Goal: Task Accomplishment & Management: Manage account settings

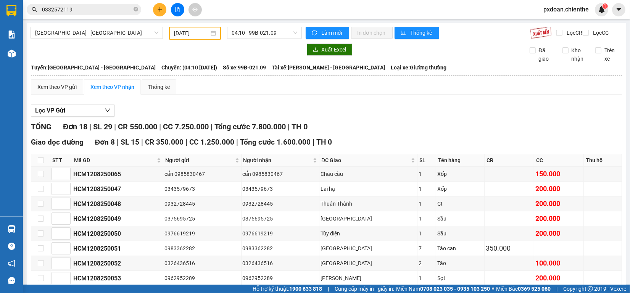
scroll to position [258, 0]
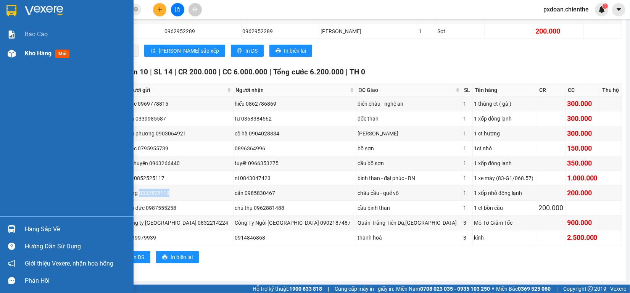
click at [43, 51] on span "Kho hàng" at bounding box center [38, 53] width 27 height 7
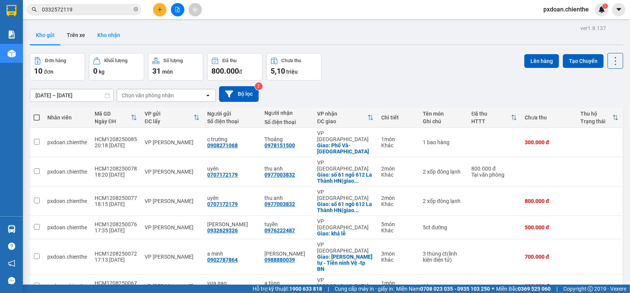
click at [110, 36] on button "Kho nhận" at bounding box center [108, 35] width 35 height 18
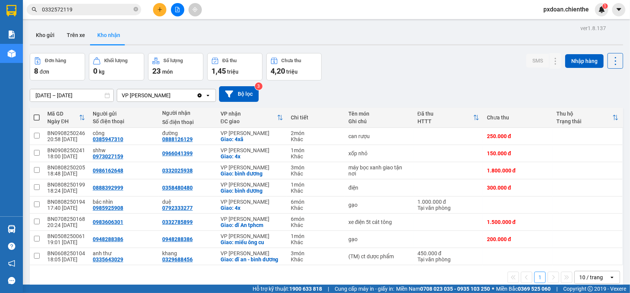
click at [69, 92] on input "[DATE] – [DATE]" at bounding box center [71, 95] width 83 height 12
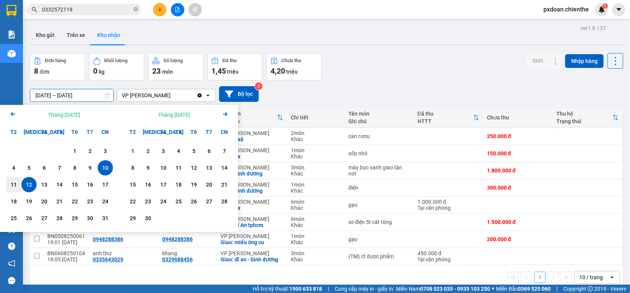
click at [10, 114] on icon "Arrow Left" at bounding box center [12, 113] width 9 height 9
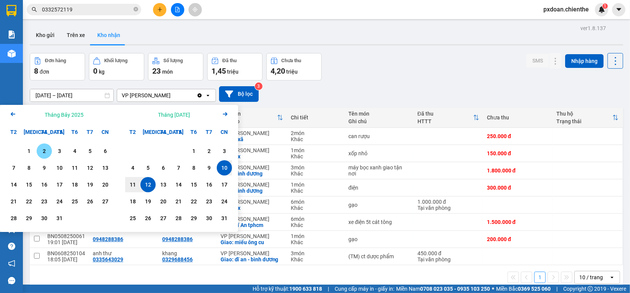
click at [44, 151] on div "2" at bounding box center [44, 150] width 11 height 9
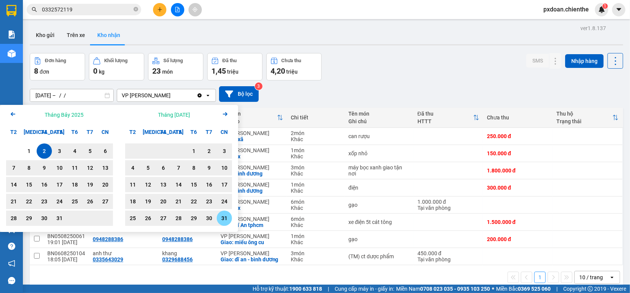
click at [220, 218] on div "31" at bounding box center [224, 218] width 11 height 9
type input "[DATE] – [DATE]"
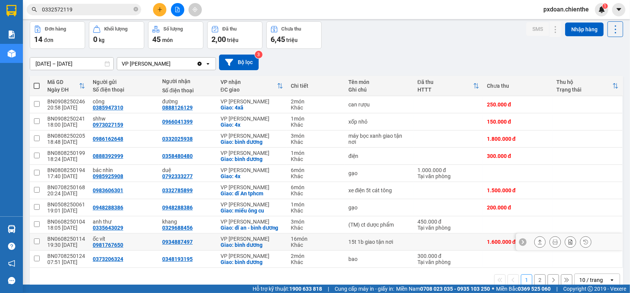
scroll to position [47, 0]
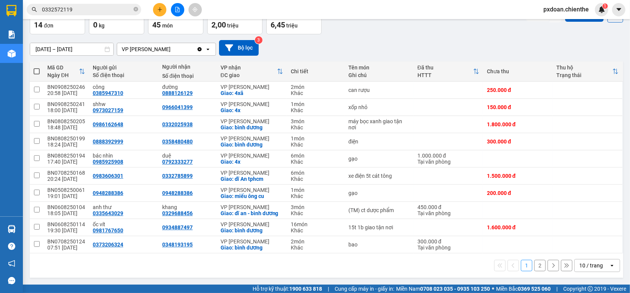
click at [581, 262] on div "10 / trang" at bounding box center [591, 266] width 24 height 8
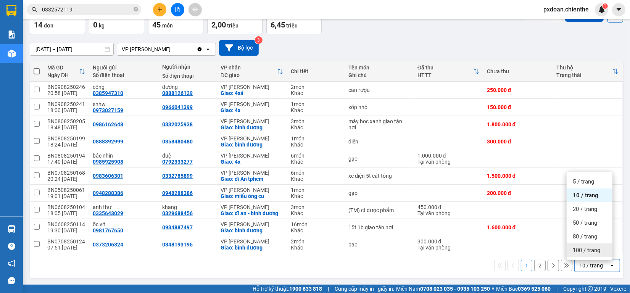
click at [586, 249] on span "100 / trang" at bounding box center [585, 250] width 27 height 8
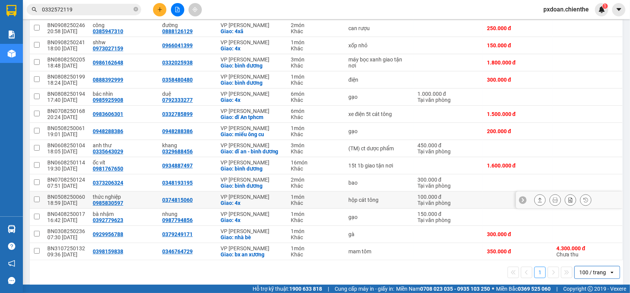
scroll to position [116, 0]
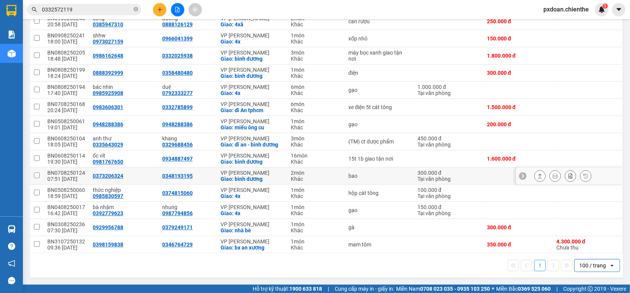
click at [70, 170] on div "BN0708250124" at bounding box center [66, 173] width 38 height 6
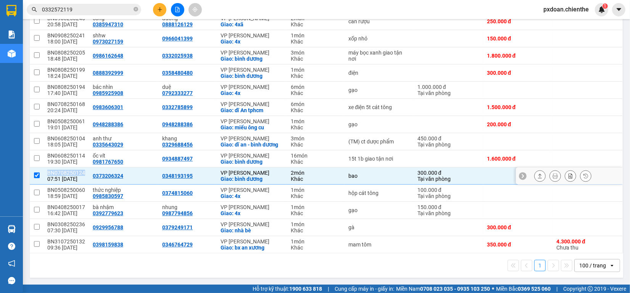
click at [70, 170] on div "BN0708250124" at bounding box center [66, 173] width 38 height 6
checkbox input "false"
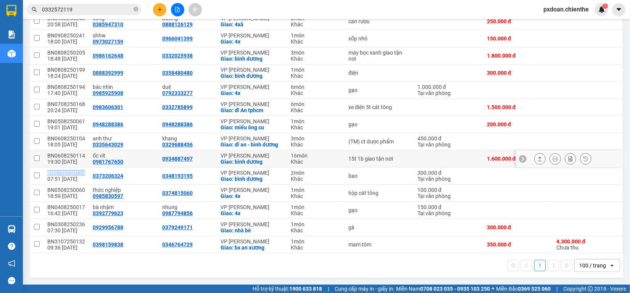
copy div "BN0708250124"
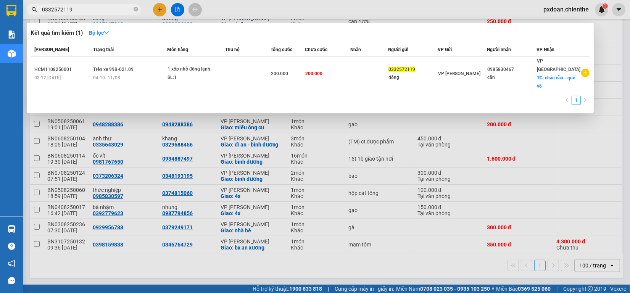
click at [94, 9] on input "0332572119" at bounding box center [87, 9] width 90 height 8
paste input "BN0708250124"
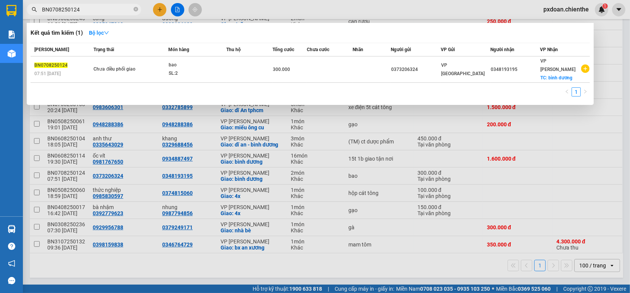
type input "BN0708250124"
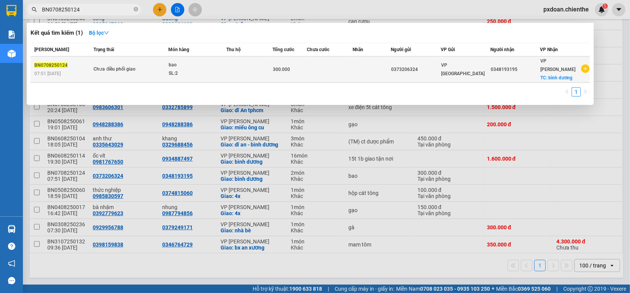
click at [207, 72] on td "bao SL: 2" at bounding box center [197, 69] width 58 height 26
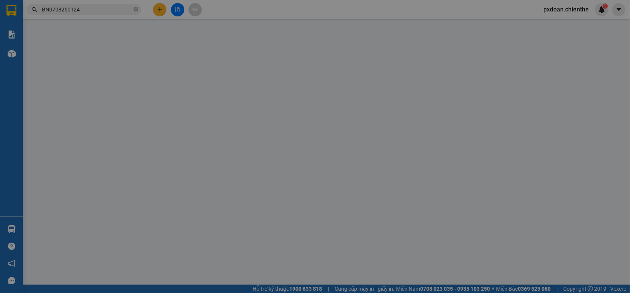
type input "0373206324"
type input "0348193195"
type input "300.000"
type input "0"
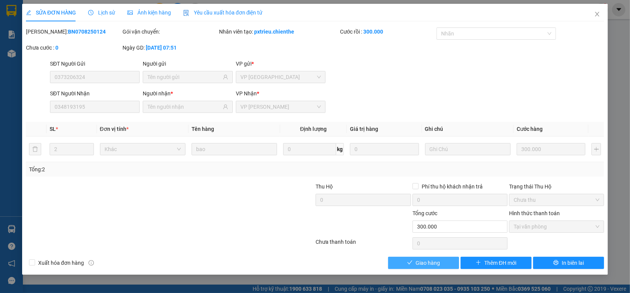
drag, startPoint x: 435, startPoint y: 271, endPoint x: 435, endPoint y: 267, distance: 3.8
click at [435, 268] on div "SỬA ĐƠN HÀNG Lịch sử Ảnh kiện hàng Yêu cầu xuất hóa đơn điện tử Total Paid Fee …" at bounding box center [314, 139] width 585 height 271
click at [435, 267] on span "Giao hàng" at bounding box center [427, 263] width 24 height 8
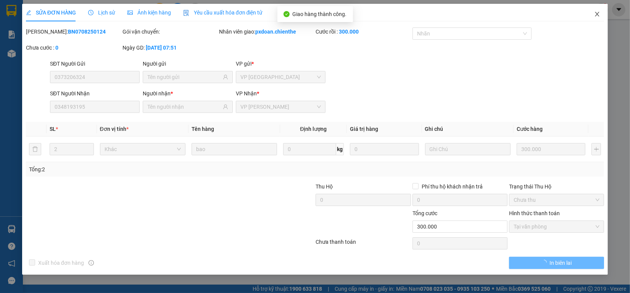
click at [596, 14] on icon "close" at bounding box center [597, 14] width 6 height 6
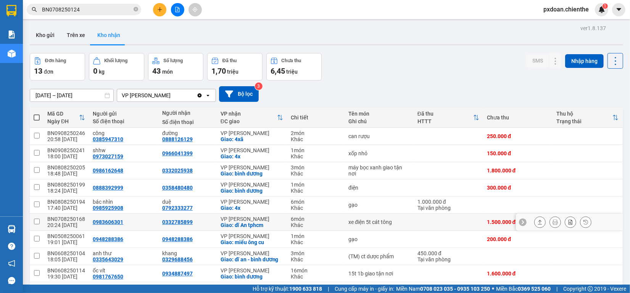
scroll to position [48, 0]
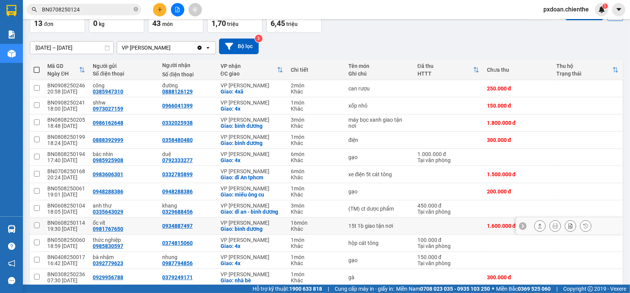
click at [78, 220] on div "BN0608250114" at bounding box center [66, 223] width 38 height 6
checkbox input "false"
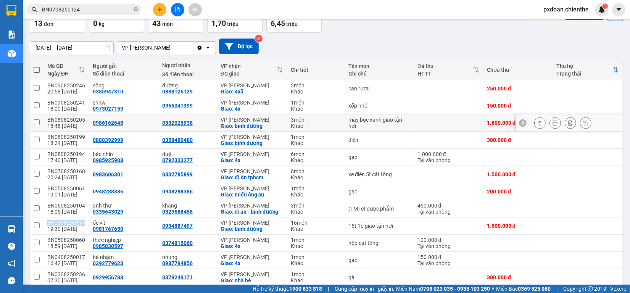
copy div "BN0608250114"
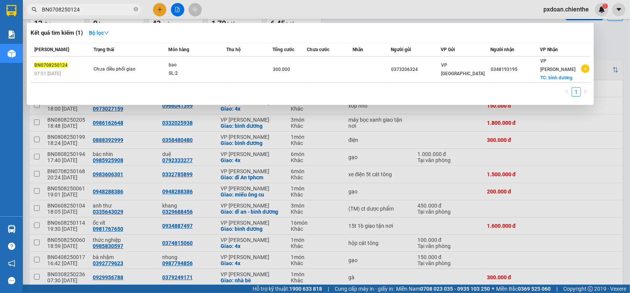
click at [92, 10] on input "BN0708250124" at bounding box center [87, 9] width 90 height 8
paste input "60825011"
click at [92, 10] on input "BN0708250124" at bounding box center [87, 9] width 90 height 8
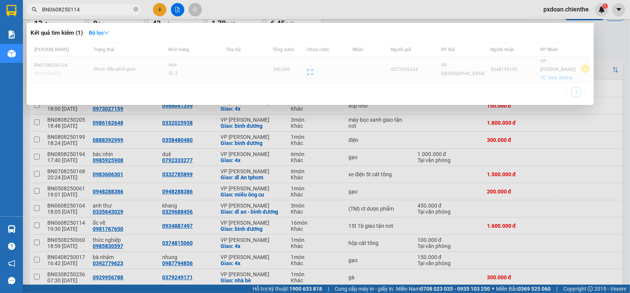
type input "BN0608250114"
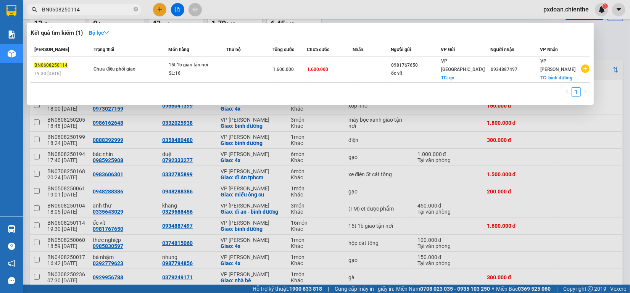
click at [201, 65] on div "15t 1b giao tận nơi" at bounding box center [197, 65] width 57 height 8
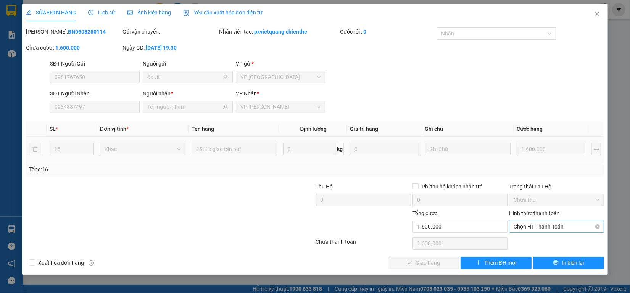
click at [533, 222] on span "Chọn HT Thanh Toán" at bounding box center [556, 226] width 86 height 11
click at [534, 240] on div "Tại văn phòng" at bounding box center [556, 242] width 86 height 8
type input "0"
click at [445, 264] on button "Giao hàng" at bounding box center [423, 263] width 71 height 12
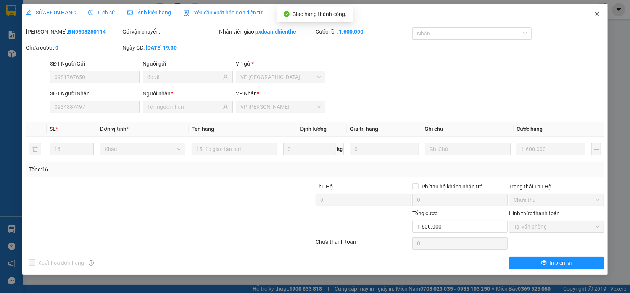
click at [594, 16] on icon "close" at bounding box center [597, 14] width 6 height 6
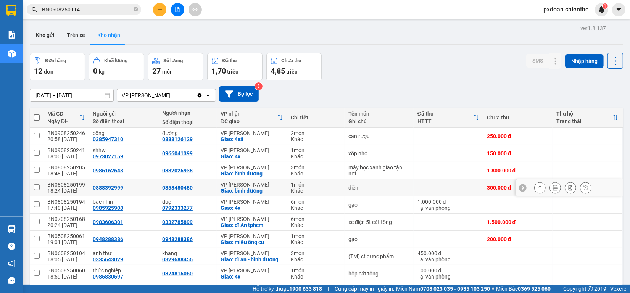
click at [77, 186] on div "BN0808250199" at bounding box center [66, 185] width 38 height 6
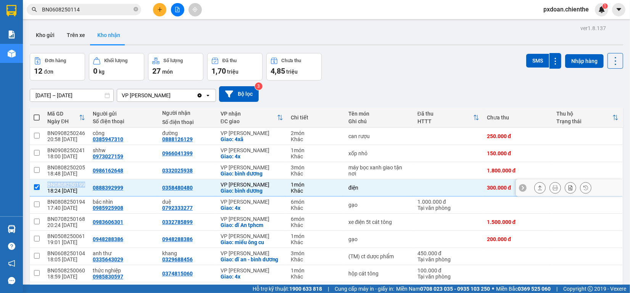
click at [77, 186] on div "BN0808250199" at bounding box center [66, 185] width 38 height 6
checkbox input "false"
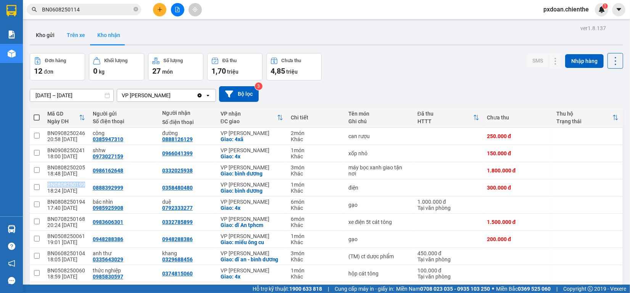
copy div "BN0808250199"
click at [85, 14] on span "BN0608250114" at bounding box center [84, 9] width 114 height 11
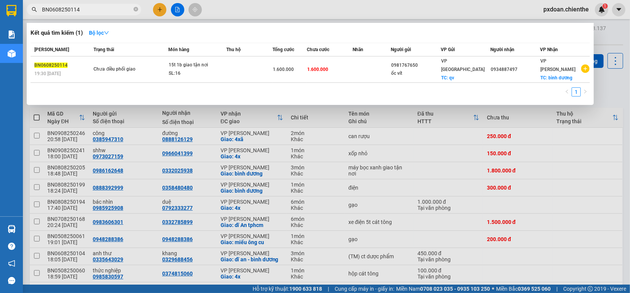
click at [86, 11] on input "BN0608250114" at bounding box center [87, 9] width 90 height 8
paste input "BN0808250199"
type input "BN0608250114BN0808250199"
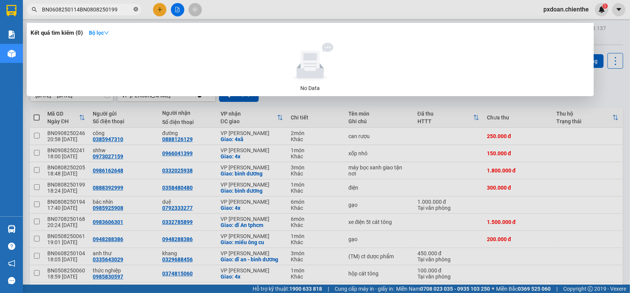
click at [135, 9] on icon "close-circle" at bounding box center [135, 9] width 5 height 5
paste input "BN0808250199"
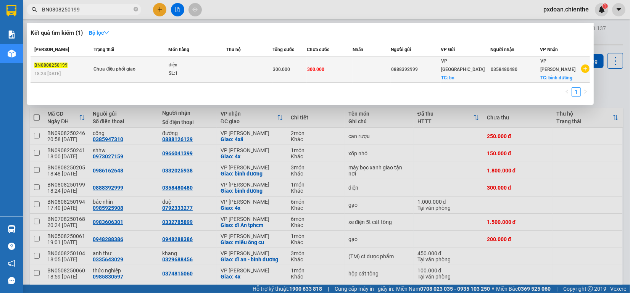
type input "BN0808250199"
click at [244, 68] on td at bounding box center [249, 69] width 46 height 26
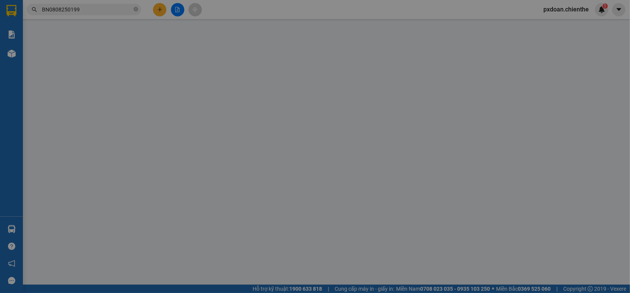
type input "0888392999"
type input "0358480480"
type input "300.000"
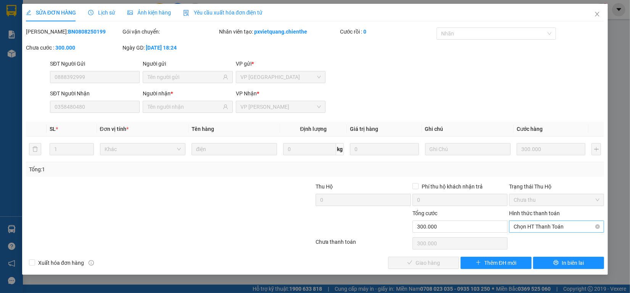
click at [540, 227] on span "Chọn HT Thanh Toán" at bounding box center [556, 226] width 86 height 11
click at [540, 239] on div "Tại văn phòng" at bounding box center [556, 242] width 86 height 8
type input "0"
click at [434, 261] on span "Giao hàng" at bounding box center [427, 263] width 24 height 8
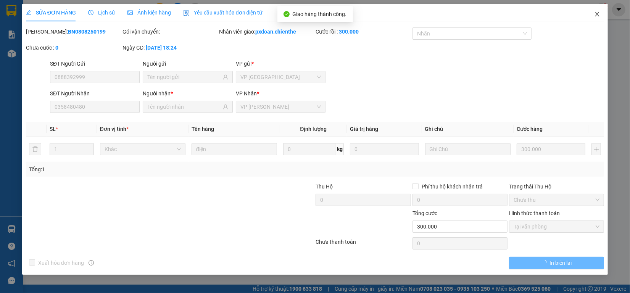
click at [595, 13] on icon "close" at bounding box center [597, 14] width 6 height 6
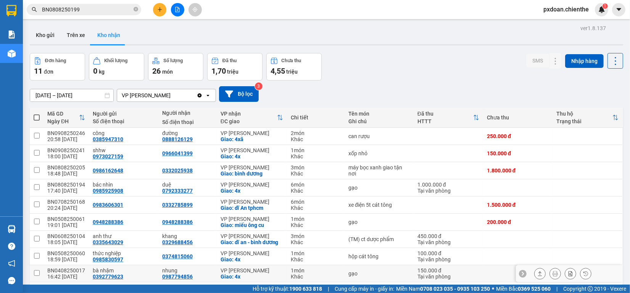
click at [77, 270] on div "BN0408250017" at bounding box center [66, 270] width 38 height 6
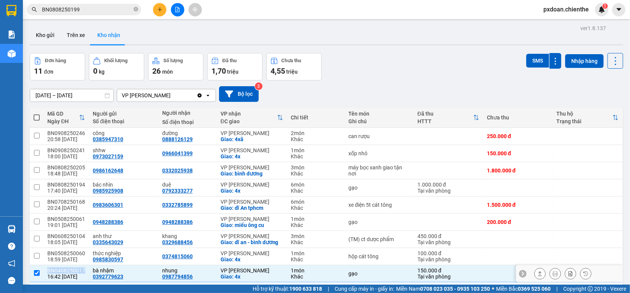
click at [77, 270] on div "BN0408250017" at bounding box center [66, 270] width 38 height 6
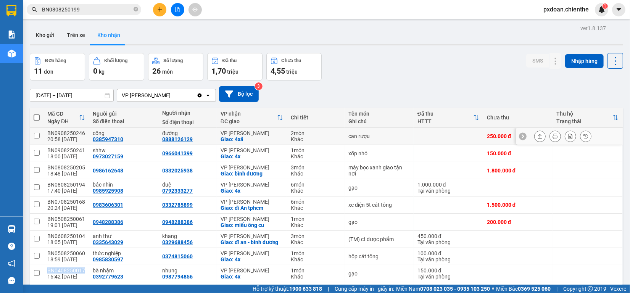
copy div "BN0408250017"
click at [117, 5] on span "BN0808250199" at bounding box center [84, 9] width 114 height 11
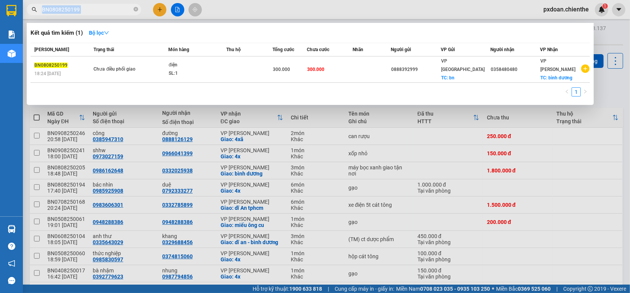
click at [117, 5] on span "BN0808250199" at bounding box center [84, 9] width 114 height 11
click at [80, 270] on div at bounding box center [315, 146] width 630 height 293
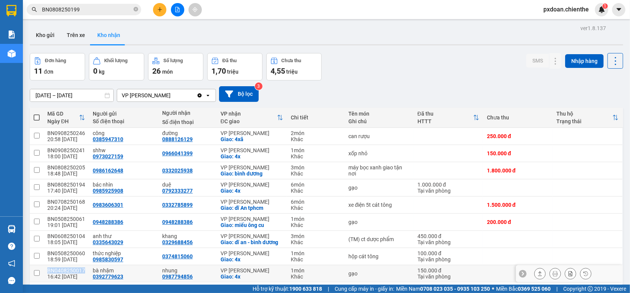
click at [80, 270] on div "BN0408250017" at bounding box center [66, 270] width 38 height 6
checkbox input "true"
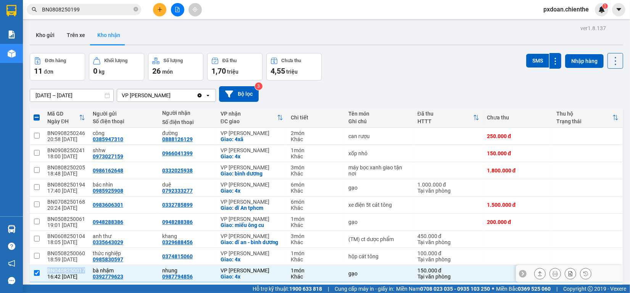
copy div "BN0408250017"
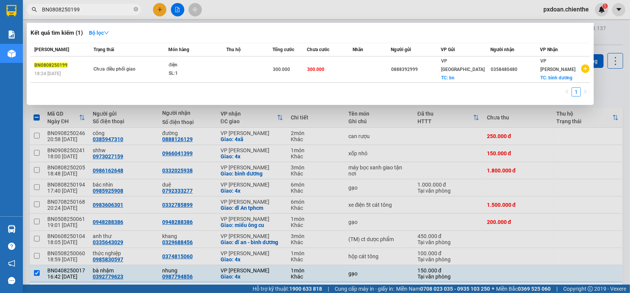
click at [101, 5] on input "BN0808250199" at bounding box center [87, 9] width 90 height 8
paste input "408250017"
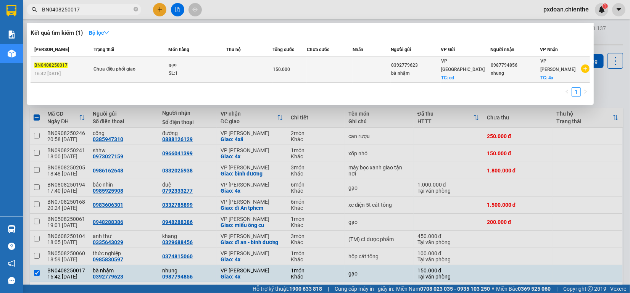
type input "BN0408250017"
click at [212, 69] on div "SL: 1" at bounding box center [197, 73] width 57 height 8
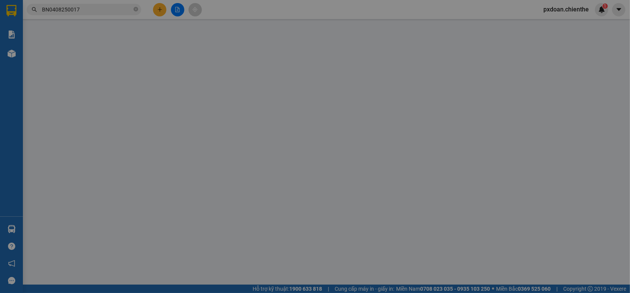
type input "0392779623"
type input "bà nhậm"
type input "0987794856"
type input "nhung"
type input "150.000"
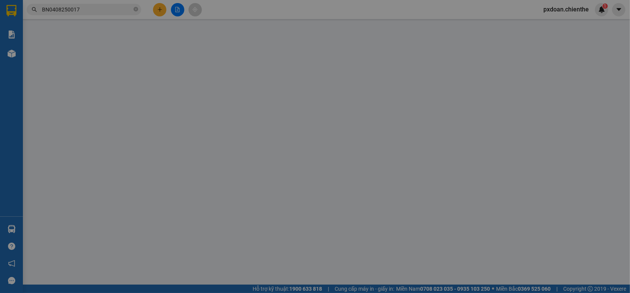
type input "0"
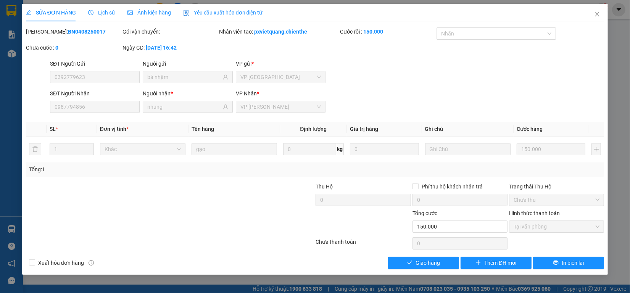
click at [544, 223] on span "Tại văn phòng" at bounding box center [556, 226] width 86 height 11
click at [445, 262] on button "Giao hàng" at bounding box center [423, 263] width 71 height 12
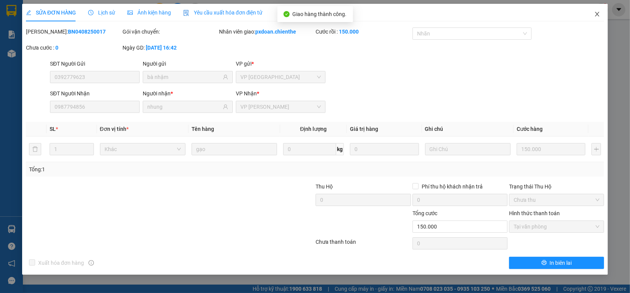
click at [596, 10] on span "Close" at bounding box center [596, 14] width 21 height 21
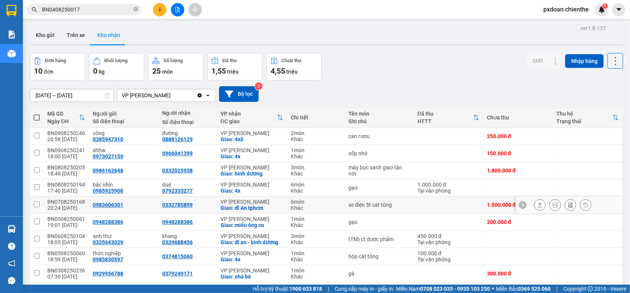
click at [76, 202] on div "BN0708250168" at bounding box center [66, 202] width 38 height 6
checkbox input "false"
copy div "BN0708250168"
click at [91, 10] on input "BN0408250017" at bounding box center [87, 9] width 90 height 8
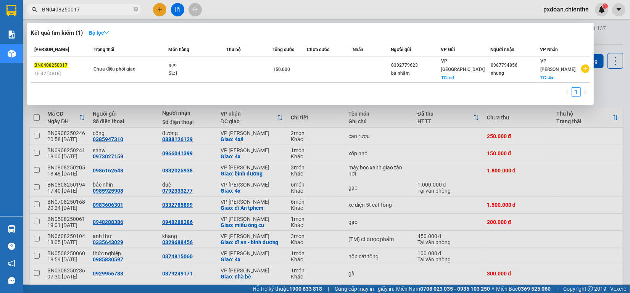
paste input "708250168"
click at [91, 10] on input "BN0408250017" at bounding box center [87, 9] width 90 height 8
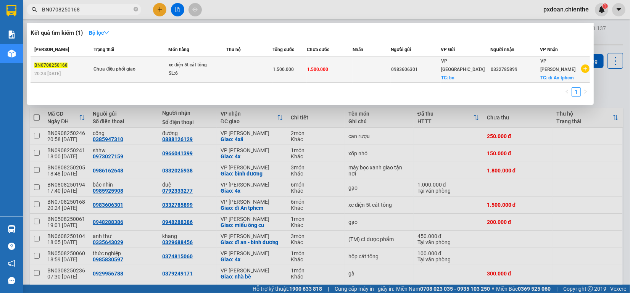
type input "BN0708250168"
click at [218, 64] on div "xe điện 5t cát tông" at bounding box center [197, 65] width 57 height 8
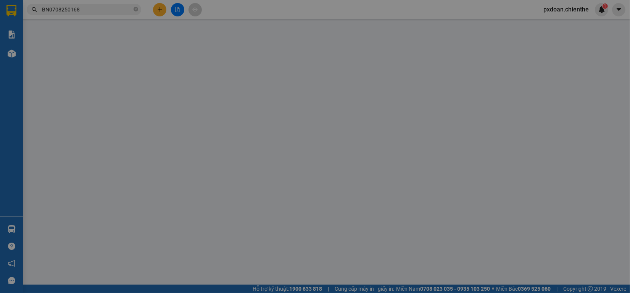
type input "0983606301"
type input "0332785899"
type input "1.500.000"
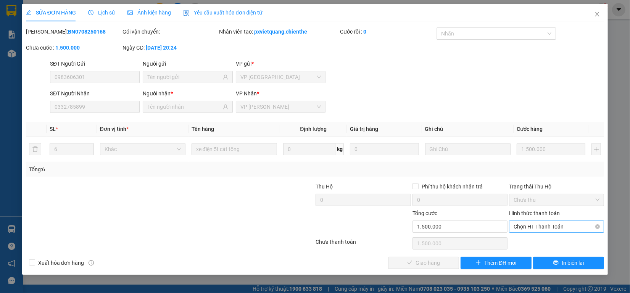
click at [532, 229] on span "Chọn HT Thanh Toán" at bounding box center [556, 226] width 86 height 11
drag, startPoint x: 531, startPoint y: 243, endPoint x: 486, endPoint y: 256, distance: 46.7
click at [528, 245] on div "Tại văn phòng" at bounding box center [556, 242] width 86 height 8
type input "0"
click at [426, 256] on div "Total Paid Fee 0 Total UnPaid Fee 1.500.000 Cash Collection Total Fee Mã ĐH: BN…" at bounding box center [315, 147] width 578 height 241
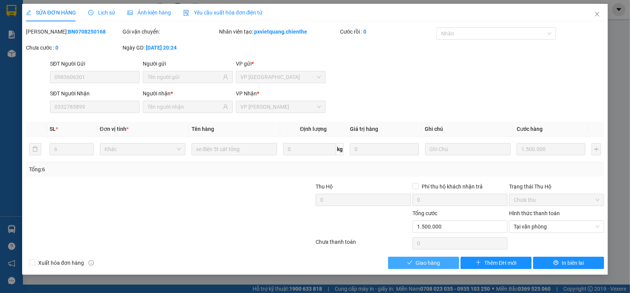
drag, startPoint x: 420, startPoint y: 267, endPoint x: 494, endPoint y: 209, distance: 94.6
click at [420, 265] on span "Giao hàng" at bounding box center [427, 263] width 24 height 8
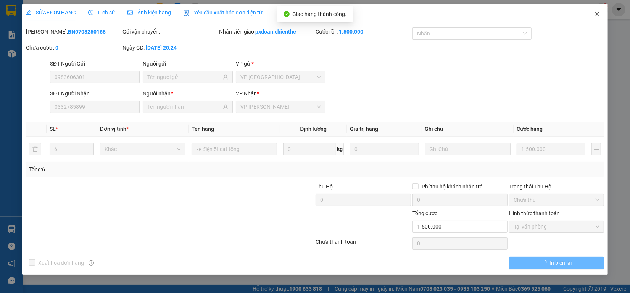
click at [593, 20] on span "Close" at bounding box center [596, 14] width 21 height 21
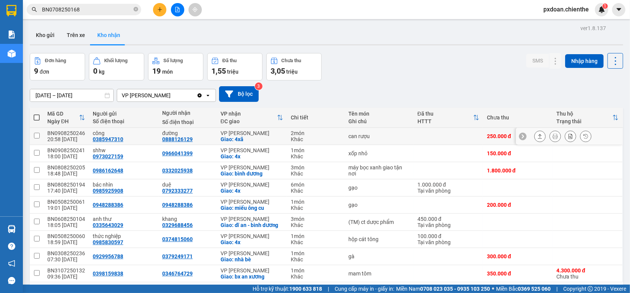
click at [76, 135] on div "BN0908250246" at bounding box center [66, 133] width 38 height 6
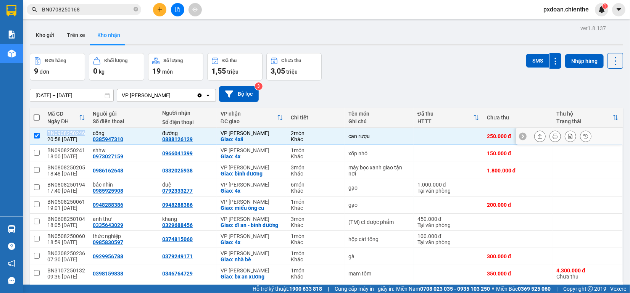
click at [76, 135] on div "BN0908250246" at bounding box center [66, 133] width 38 height 6
checkbox input "false"
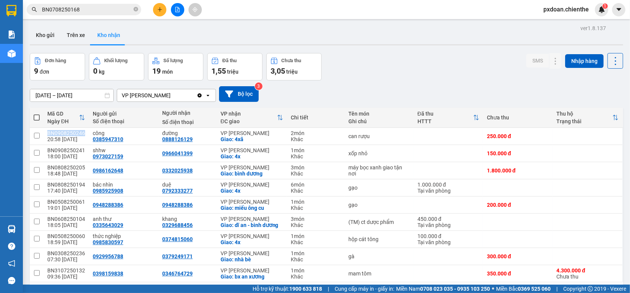
copy div "BN0908250246"
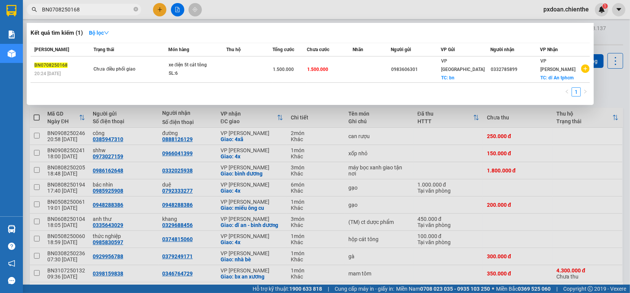
click at [87, 12] on input "BN0708250168" at bounding box center [87, 9] width 90 height 8
paste input "908250246"
click at [87, 12] on input "BN0708250168" at bounding box center [87, 9] width 90 height 8
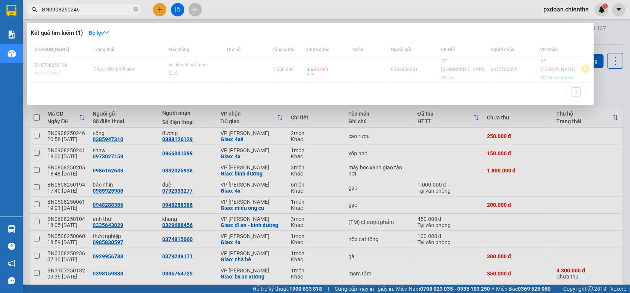
type input "BN0908250246"
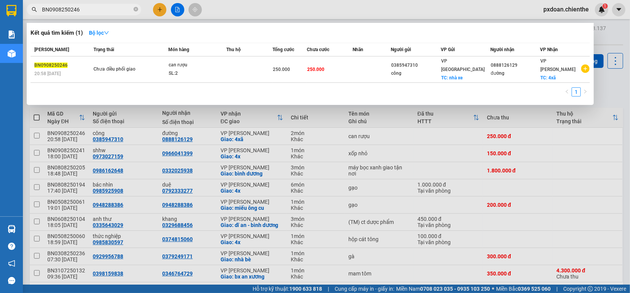
click at [248, 67] on td at bounding box center [249, 69] width 46 height 26
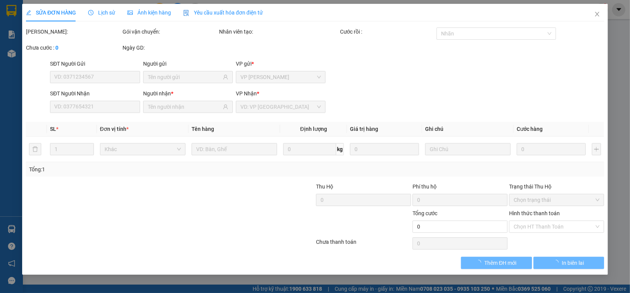
type input "0385947310"
type input "công"
type input "0888126129"
type input "đường"
type input "250.000"
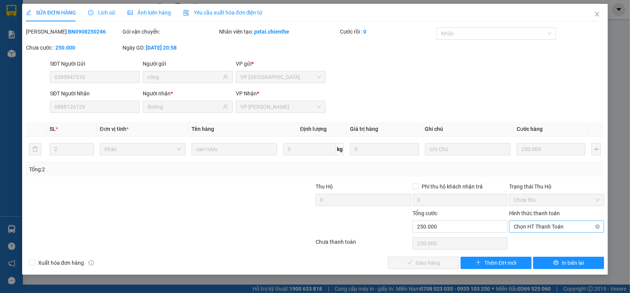
drag, startPoint x: 535, startPoint y: 226, endPoint x: 531, endPoint y: 233, distance: 8.4
click at [535, 226] on span "Chọn HT Thanh Toán" at bounding box center [556, 226] width 86 height 11
click at [519, 247] on div "Tại văn phòng" at bounding box center [556, 242] width 95 height 12
type input "0"
drag, startPoint x: 419, startPoint y: 264, endPoint x: 564, endPoint y: 112, distance: 210.9
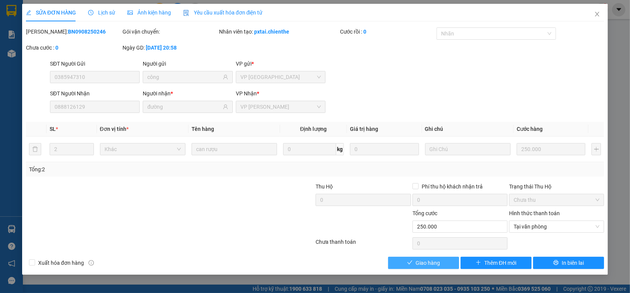
click at [422, 262] on span "Giao hàng" at bounding box center [427, 263] width 24 height 8
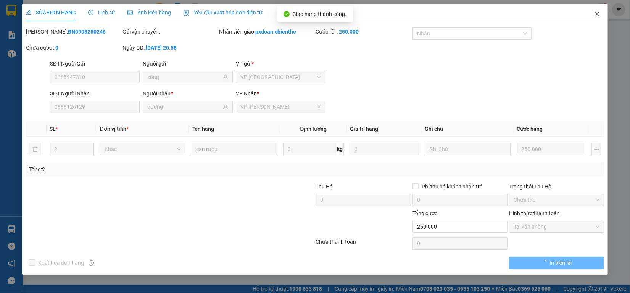
click at [596, 13] on icon "close" at bounding box center [597, 14] width 4 height 5
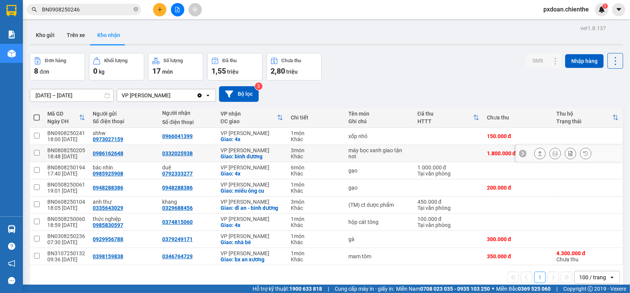
click at [76, 149] on div "BN0808250205" at bounding box center [66, 150] width 38 height 6
checkbox input "false"
copy div "BN0808250205"
click at [91, 11] on input "BN0908250246" at bounding box center [87, 9] width 90 height 8
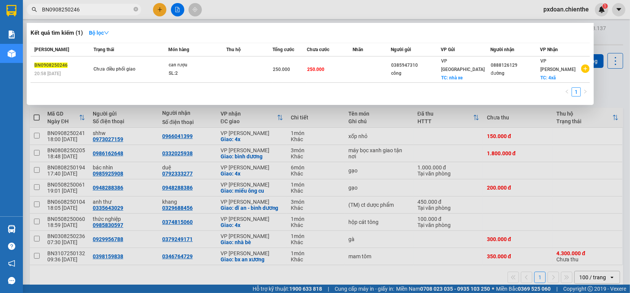
paste input "808250205"
click at [91, 11] on input "BN0808250205" at bounding box center [87, 9] width 90 height 8
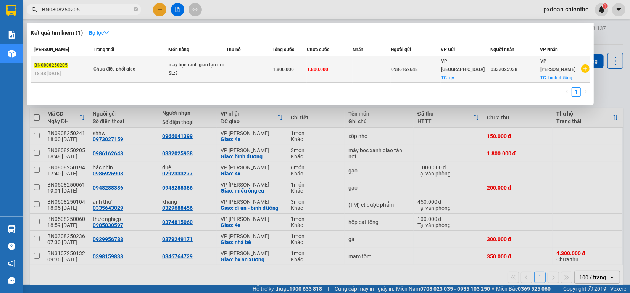
type input "BN0808250205"
click at [243, 69] on td at bounding box center [249, 69] width 46 height 26
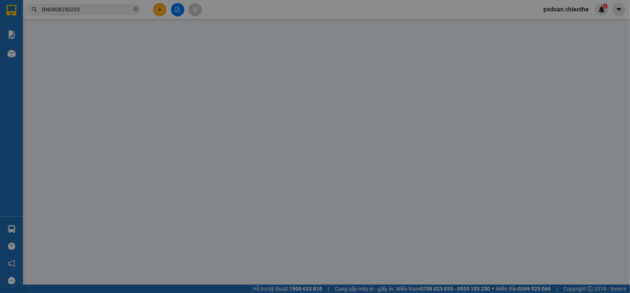
type input "0986162648"
type input "0332025938"
type input "1.800.000"
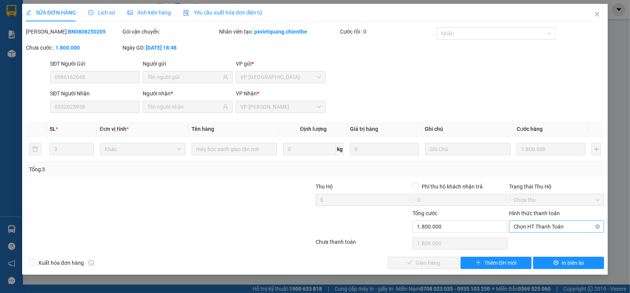
click at [534, 228] on span "Chọn HT Thanh Toán" at bounding box center [556, 226] width 86 height 11
drag, startPoint x: 529, startPoint y: 243, endPoint x: 495, endPoint y: 254, distance: 35.9
click at [527, 244] on div "Tại văn phòng" at bounding box center [556, 242] width 86 height 8
type input "0"
click at [416, 269] on button "Giao hàng" at bounding box center [423, 263] width 71 height 12
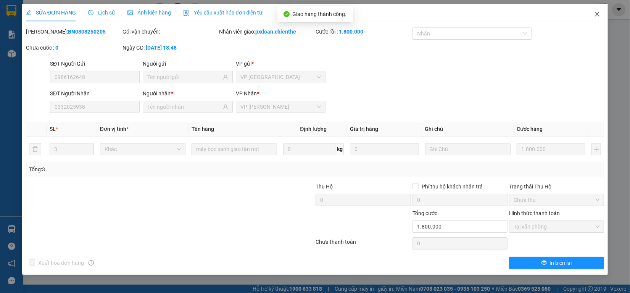
click at [595, 17] on icon "close" at bounding box center [597, 14] width 6 height 6
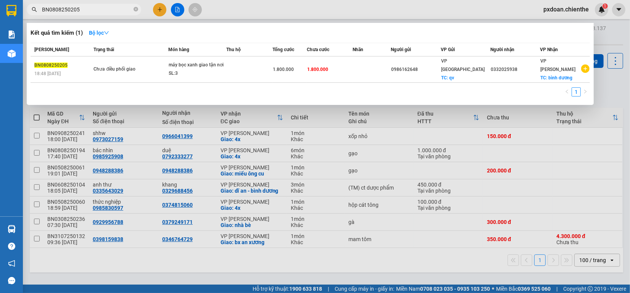
click at [88, 12] on input "BN0808250205" at bounding box center [87, 9] width 90 height 8
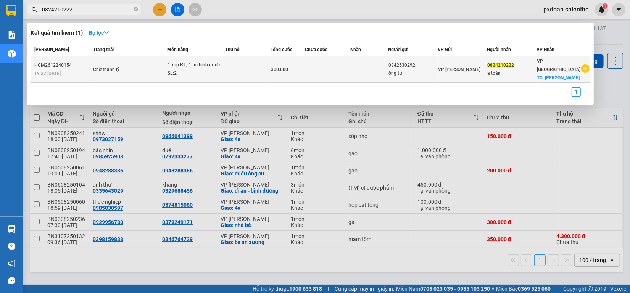
type input "0824210222"
click at [220, 69] on div "SL: 2" at bounding box center [195, 73] width 57 height 8
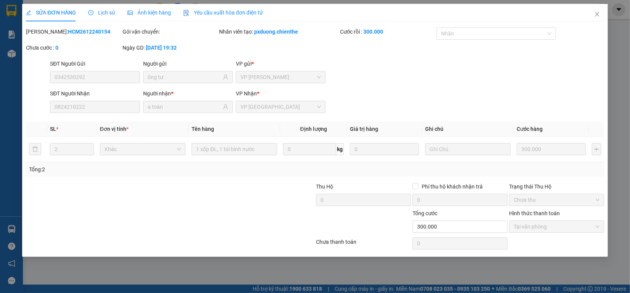
type input "0342530292"
type input "ông tư"
type input "0824210222"
type input "a toàn"
type input "300.000"
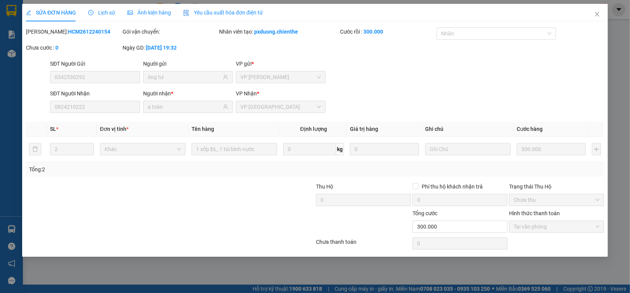
type input "0"
click at [157, 13] on span "Ảnh kiện hàng" at bounding box center [148, 13] width 43 height 6
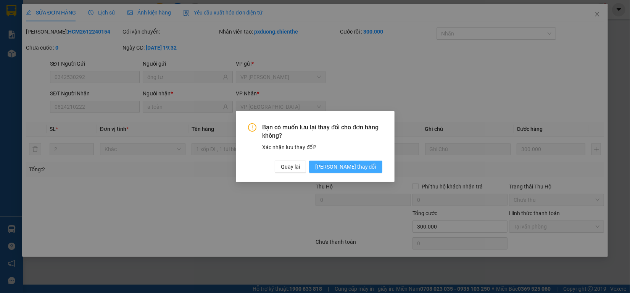
click at [363, 166] on span "[PERSON_NAME] thay đổi" at bounding box center [345, 166] width 61 height 8
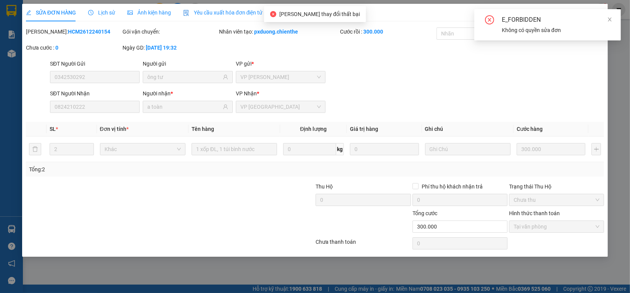
click at [103, 16] on span "Lịch sử" at bounding box center [101, 13] width 27 height 6
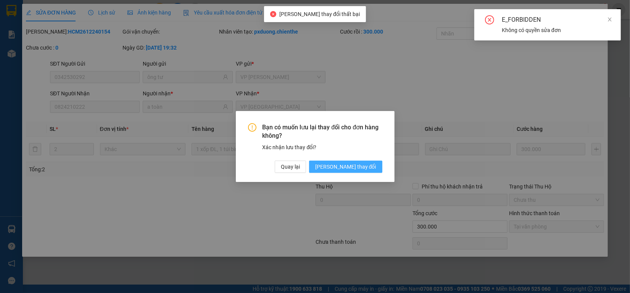
click at [365, 171] on div "Bạn có muốn lưu lại thay đổi cho đơn hàng không? Xác nhận lưu thay đổi? Quay lạ…" at bounding box center [315, 146] width 159 height 71
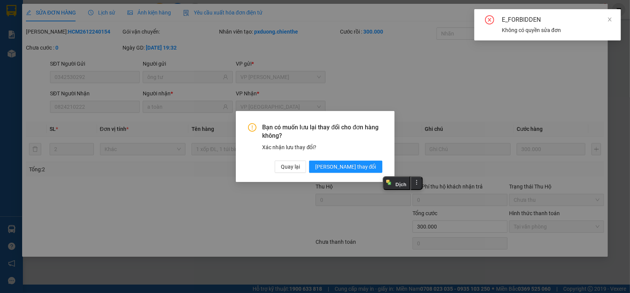
drag, startPoint x: 358, startPoint y: 170, endPoint x: 328, endPoint y: 130, distance: 49.3
click at [358, 170] on span "[PERSON_NAME] thay đổi" at bounding box center [345, 166] width 61 height 8
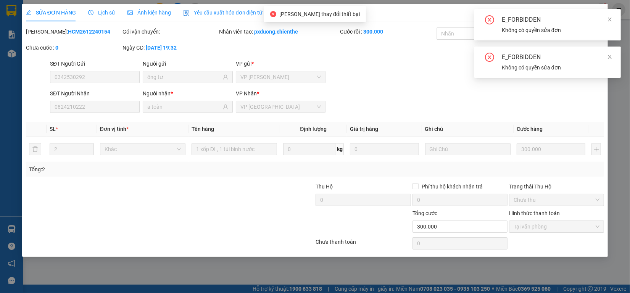
click at [156, 8] on div "Ảnh kiện hàng" at bounding box center [148, 12] width 43 height 8
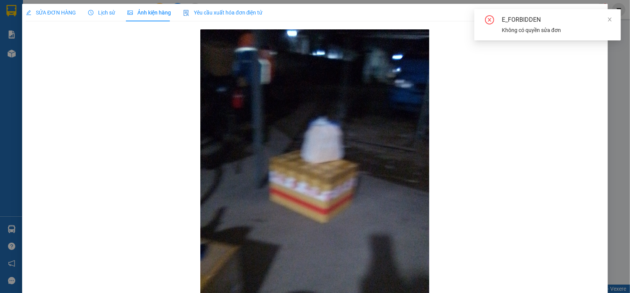
click at [48, 14] on span "SỬA ĐƠN HÀNG" at bounding box center [51, 13] width 50 height 6
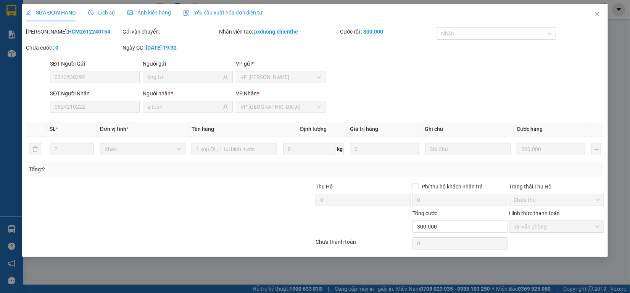
click at [93, 11] on icon "clock-circle" at bounding box center [90, 12] width 5 height 5
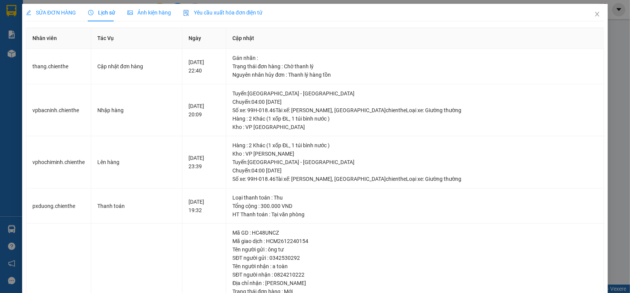
click at [156, 11] on span "Ảnh kiện hàng" at bounding box center [148, 13] width 43 height 6
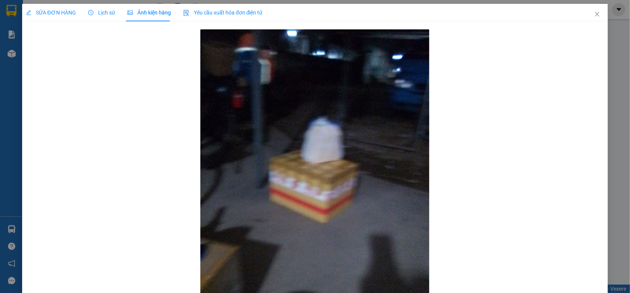
click at [95, 16] on div "Lịch sử" at bounding box center [101, 12] width 27 height 8
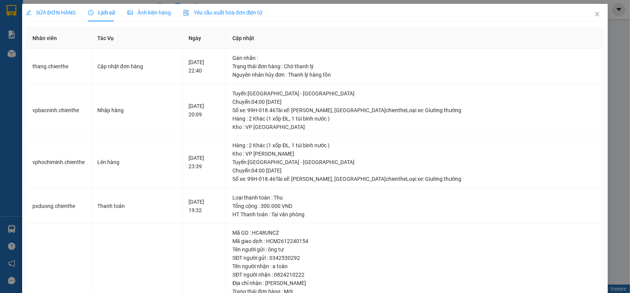
click at [46, 11] on span "SỬA ĐƠN HÀNG" at bounding box center [51, 13] width 50 height 6
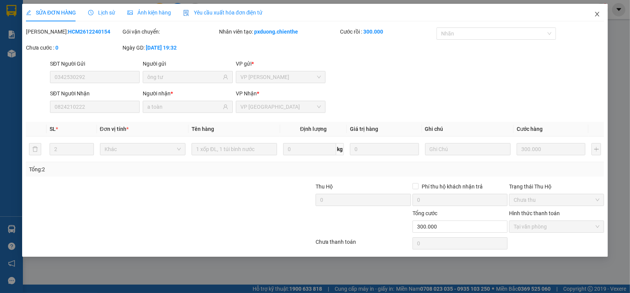
click at [600, 18] on span "Close" at bounding box center [596, 14] width 21 height 21
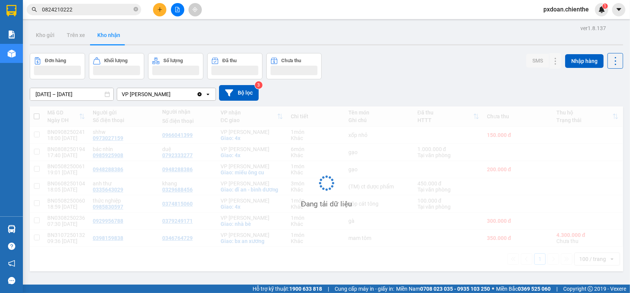
click at [115, 8] on input "0824210222" at bounding box center [87, 9] width 90 height 8
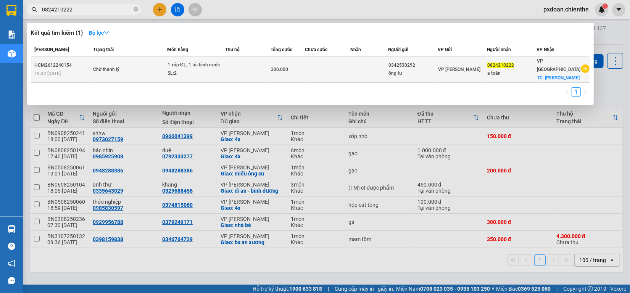
click at [150, 66] on td "Chờ thanh lý" at bounding box center [130, 69] width 76 height 26
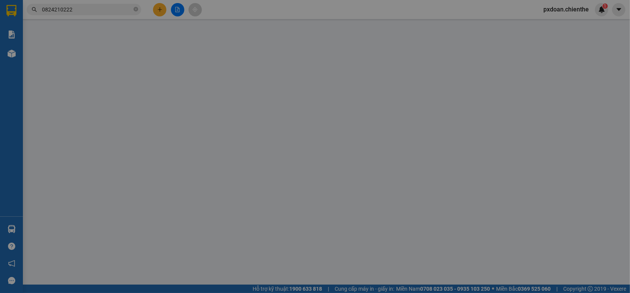
type input "0342530292"
type input "ông tư"
type input "0824210222"
type input "a toàn"
type input "300.000"
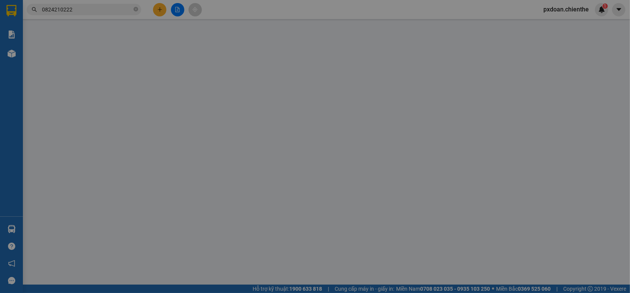
type input "0"
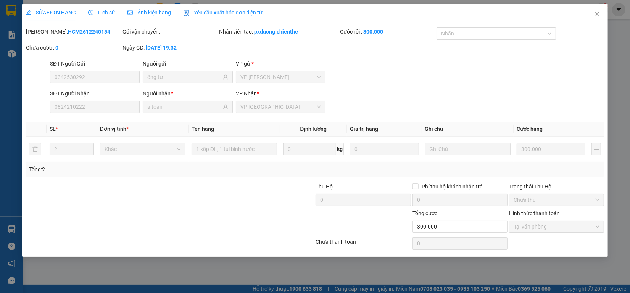
click at [113, 14] on span "Lịch sử" at bounding box center [101, 13] width 27 height 6
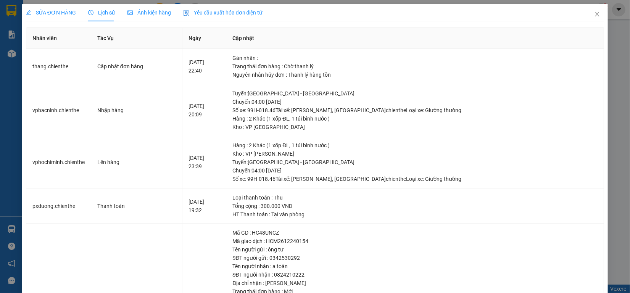
click at [148, 12] on span "Ảnh kiện hàng" at bounding box center [148, 13] width 43 height 6
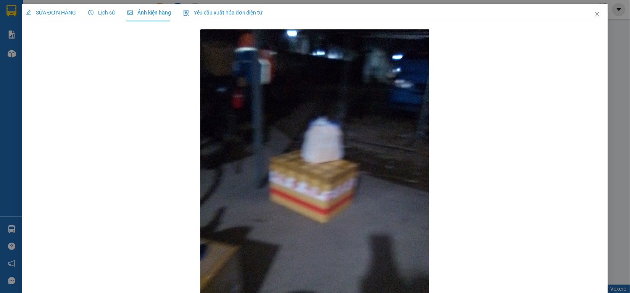
click at [92, 11] on icon "clock-circle" at bounding box center [90, 12] width 5 height 5
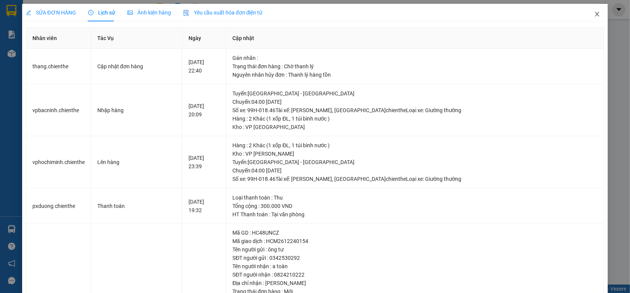
click at [592, 22] on span "Close" at bounding box center [596, 14] width 21 height 21
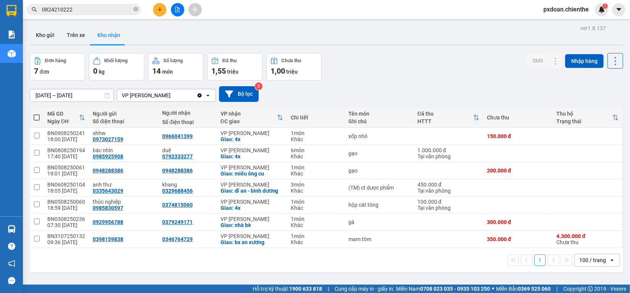
click at [106, 8] on input "0824210222" at bounding box center [87, 9] width 90 height 8
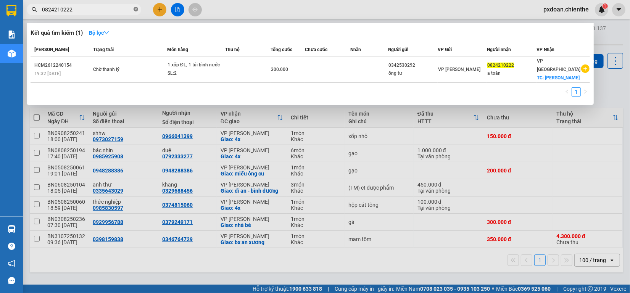
click at [133, 11] on icon "close-circle" at bounding box center [135, 9] width 5 height 5
type input "0824210222"
click at [138, 11] on span "0824210222" at bounding box center [84, 9] width 114 height 11
click at [135, 10] on icon "close-circle" at bounding box center [135, 9] width 5 height 5
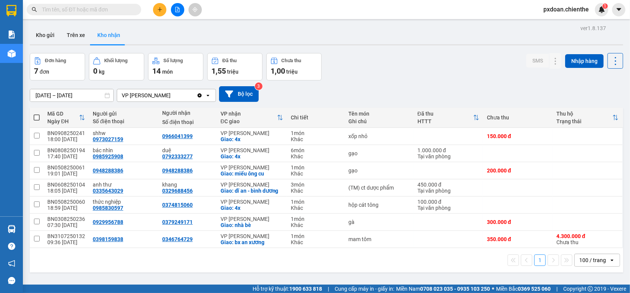
click at [181, 13] on button at bounding box center [177, 9] width 13 height 13
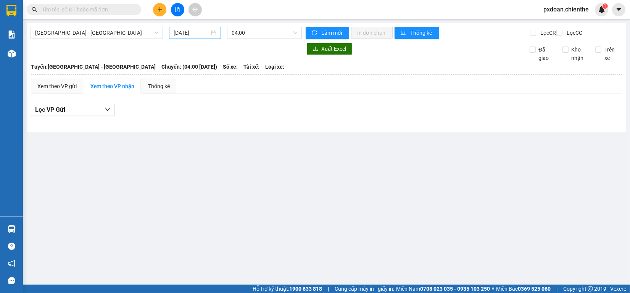
click at [195, 32] on input "[DATE]" at bounding box center [191, 33] width 35 height 8
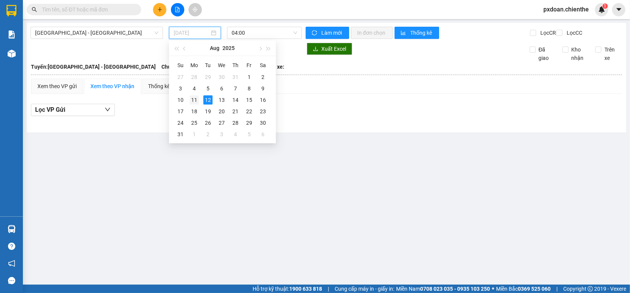
click at [195, 100] on div "11" at bounding box center [194, 99] width 9 height 9
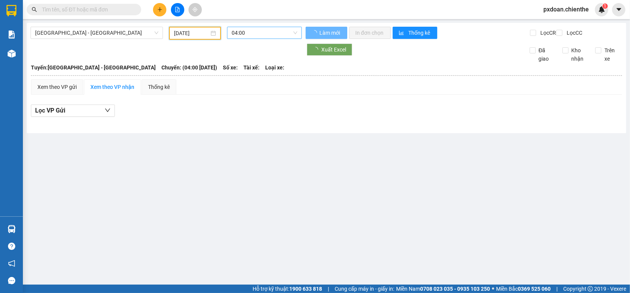
click at [254, 27] on span "04:00" at bounding box center [264, 32] width 66 height 11
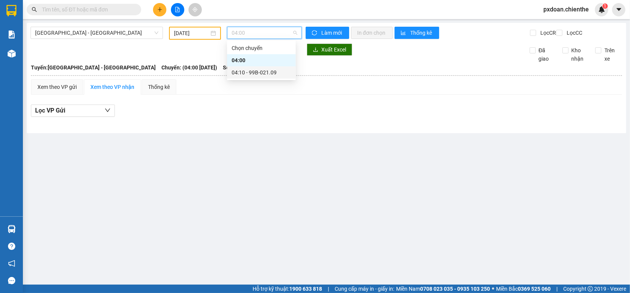
click at [259, 71] on div "04:10 - 99B-021.09" at bounding box center [260, 72] width 59 height 8
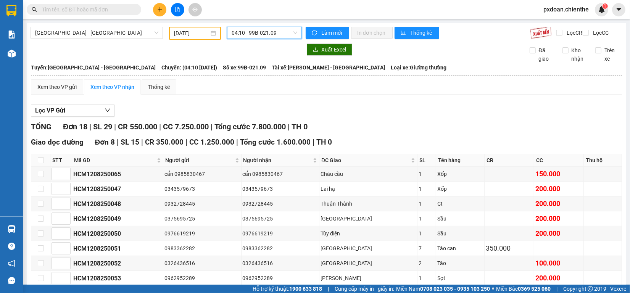
drag, startPoint x: 251, startPoint y: 36, endPoint x: 265, endPoint y: 75, distance: 41.4
click at [252, 36] on span "04:10 - 99B-021.09" at bounding box center [264, 32] width 66 height 11
click at [183, 33] on input "[DATE]" at bounding box center [191, 33] width 35 height 8
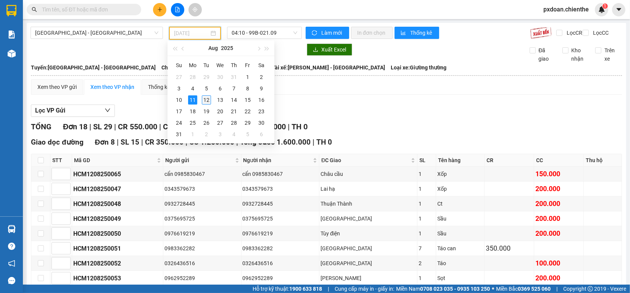
click at [205, 100] on div "12" at bounding box center [206, 99] width 9 height 9
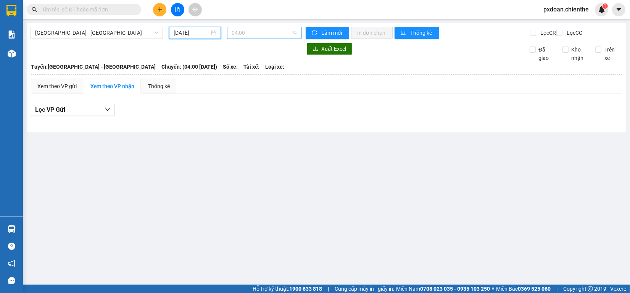
drag, startPoint x: 256, startPoint y: 32, endPoint x: 259, endPoint y: 47, distance: 15.6
click at [257, 32] on span "04:00" at bounding box center [264, 32] width 66 height 11
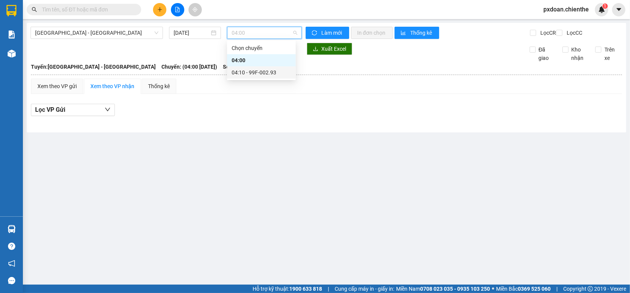
click at [259, 73] on div "04:10 - 99F-002.93" at bounding box center [260, 72] width 59 height 8
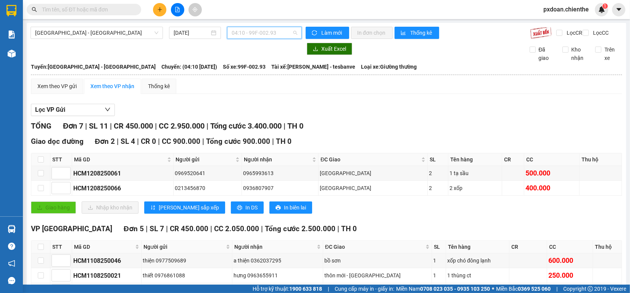
click at [250, 35] on span "04:10 - 99F-002.93" at bounding box center [264, 32] width 66 height 11
click at [187, 35] on input "[DATE]" at bounding box center [191, 33] width 35 height 8
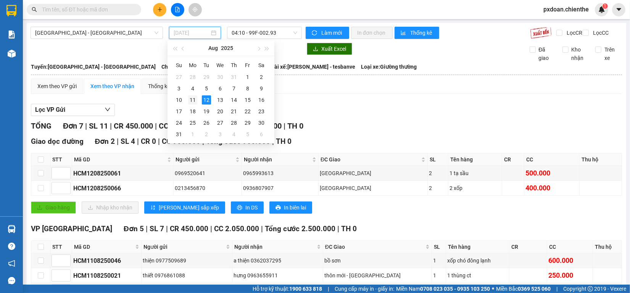
click at [195, 98] on div "11" at bounding box center [192, 99] width 9 height 9
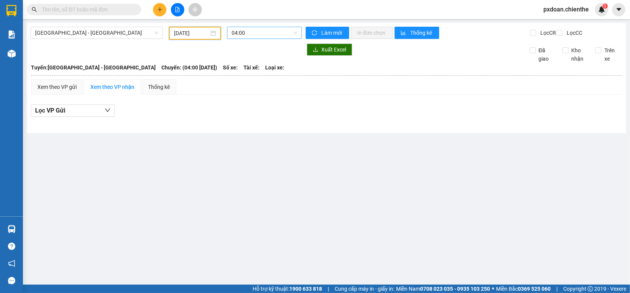
click at [246, 33] on span "04:00" at bounding box center [264, 32] width 66 height 11
click at [259, 71] on div "04:10 - 99B-021.09" at bounding box center [260, 72] width 59 height 8
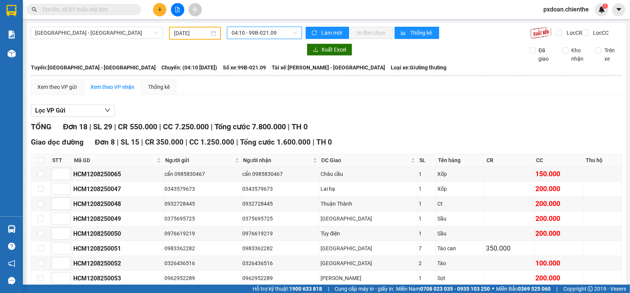
click at [262, 29] on span "04:10 - 99B-021.09" at bounding box center [264, 32] width 66 height 11
click at [188, 35] on input "[DATE]" at bounding box center [191, 33] width 35 height 8
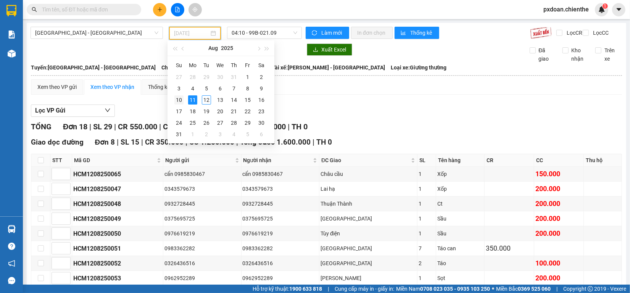
click at [178, 97] on div "10" at bounding box center [178, 99] width 9 height 9
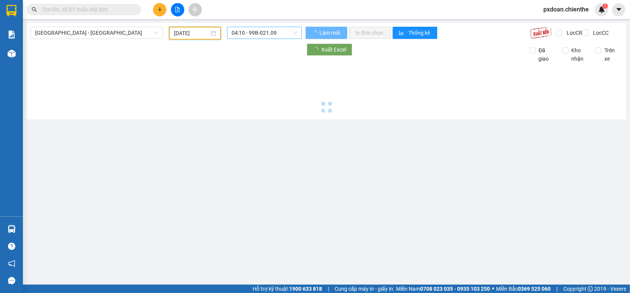
type input "[DATE]"
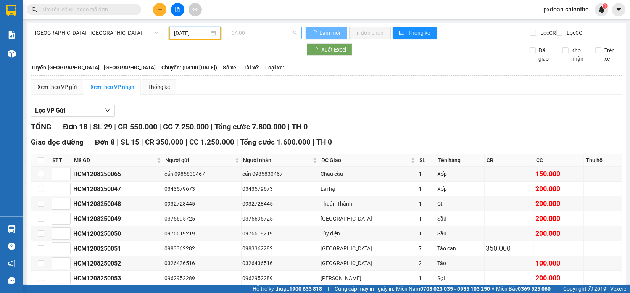
click at [267, 33] on span "04:00" at bounding box center [264, 32] width 66 height 11
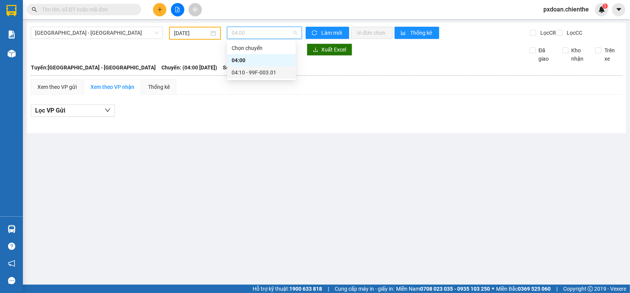
click at [261, 71] on div "04:10 - 99F-003.01" at bounding box center [260, 72] width 59 height 8
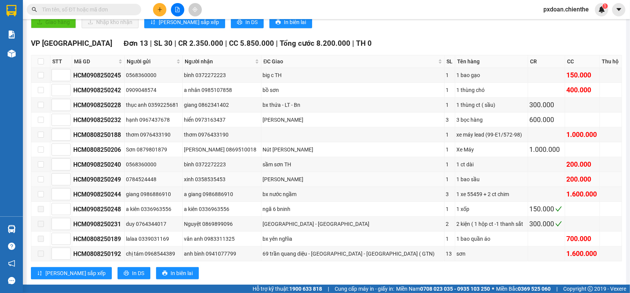
scroll to position [381, 0]
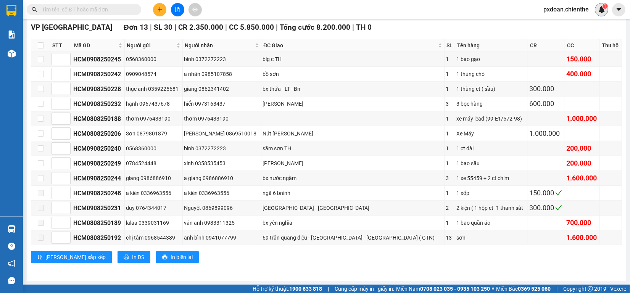
click at [599, 10] on img at bounding box center [601, 9] width 7 height 7
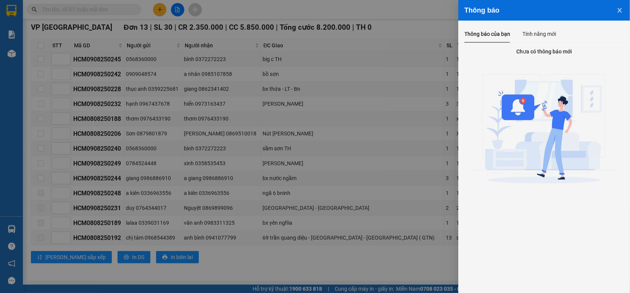
click at [617, 12] on icon "close" at bounding box center [619, 10] width 4 height 5
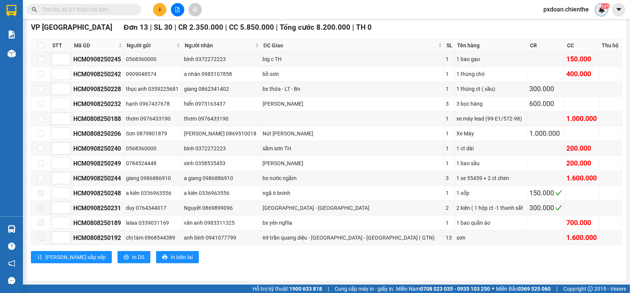
click at [598, 12] on img at bounding box center [601, 9] width 7 height 7
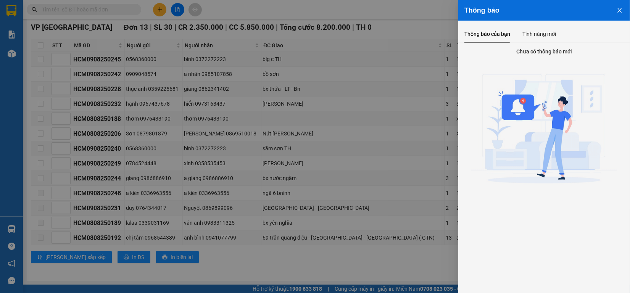
click at [615, 12] on button "Close" at bounding box center [619, 9] width 21 height 19
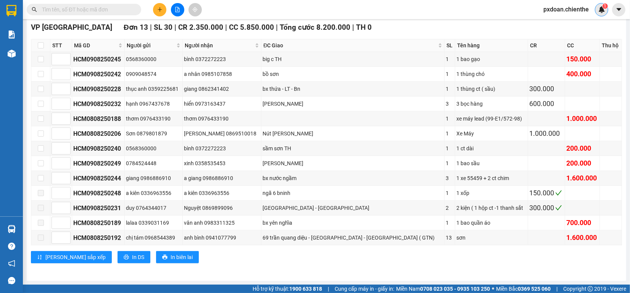
click at [598, 12] on img at bounding box center [601, 9] width 7 height 7
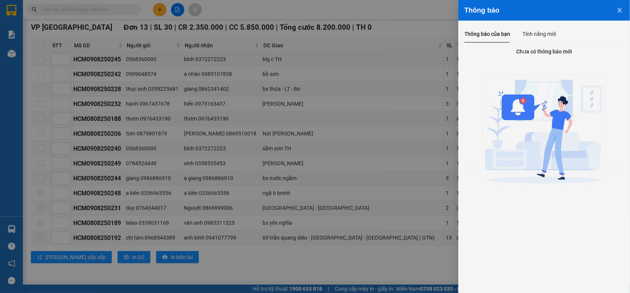
click at [623, 12] on button "Close" at bounding box center [619, 9] width 21 height 19
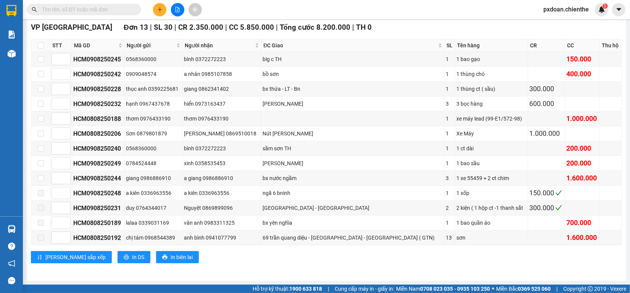
click at [129, 10] on input "text" at bounding box center [87, 9] width 90 height 8
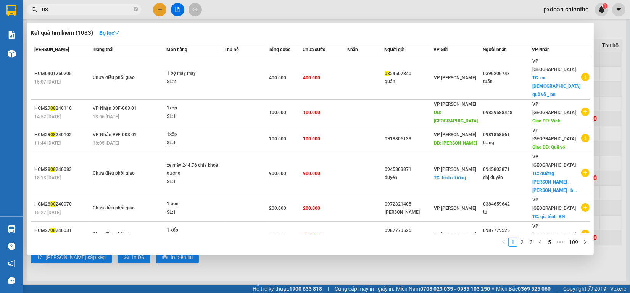
type input "0"
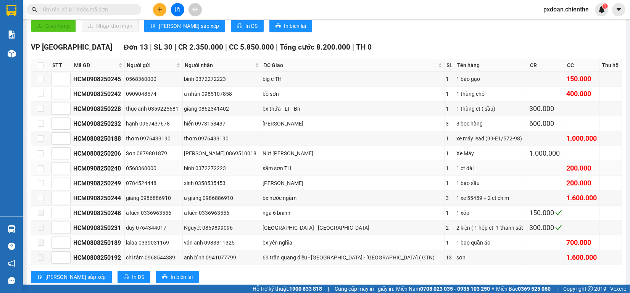
scroll to position [346, 0]
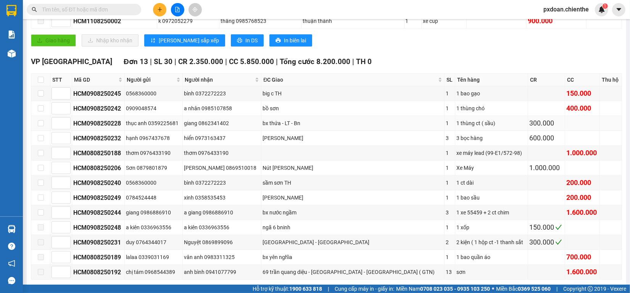
click at [237, 127] on div "giang 0862341402" at bounding box center [222, 123] width 76 height 8
click at [232, 142] on div "hiển 0973163437" at bounding box center [222, 138] width 76 height 8
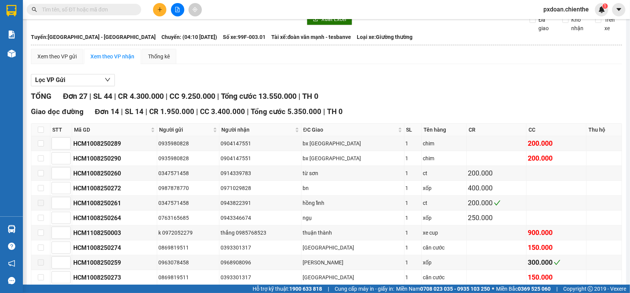
scroll to position [0, 0]
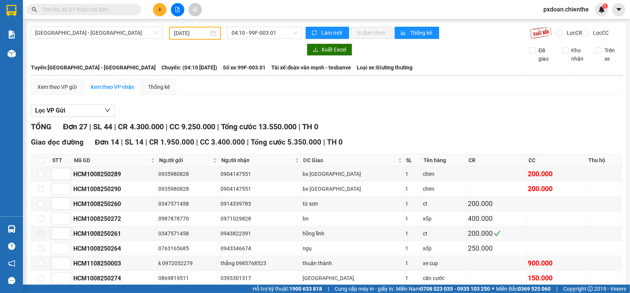
click at [196, 34] on input "[DATE]" at bounding box center [191, 33] width 35 height 8
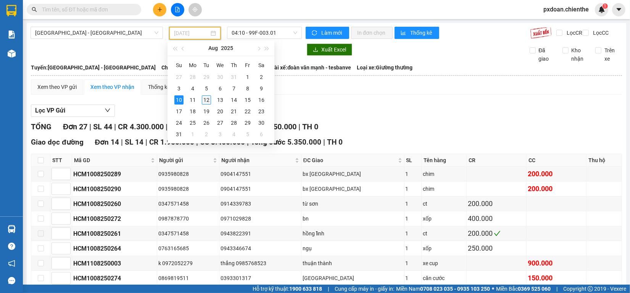
click at [203, 99] on div "12" at bounding box center [206, 99] width 9 height 9
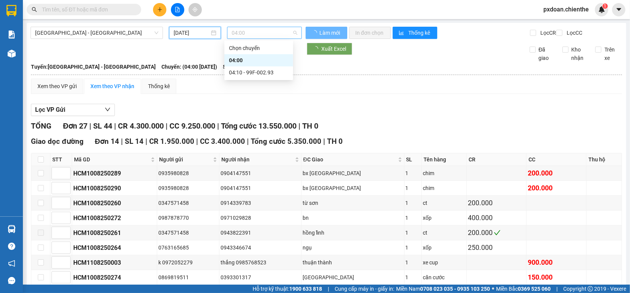
click at [250, 34] on span "04:00" at bounding box center [264, 32] width 66 height 11
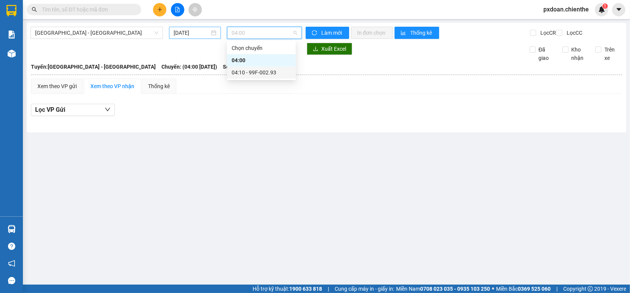
click at [191, 34] on input "[DATE]" at bounding box center [191, 33] width 35 height 8
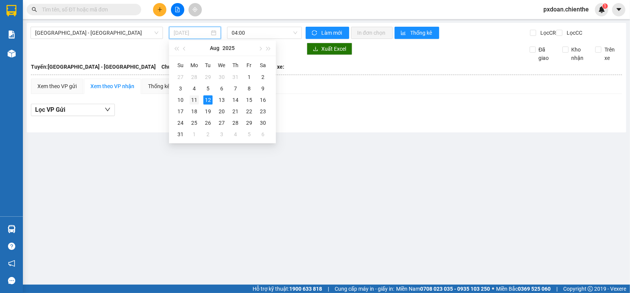
click at [197, 96] on div "11" at bounding box center [194, 99] width 9 height 9
type input "[DATE]"
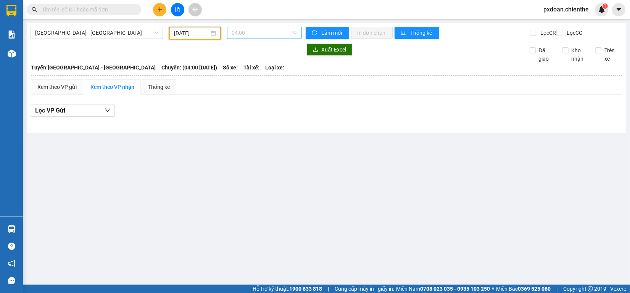
click at [247, 32] on span "04:00" at bounding box center [264, 32] width 66 height 11
click at [257, 75] on div "04:10 - 99B-021.09" at bounding box center [260, 72] width 59 height 8
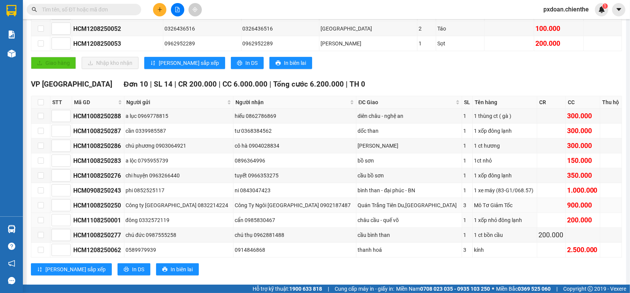
scroll to position [238, 0]
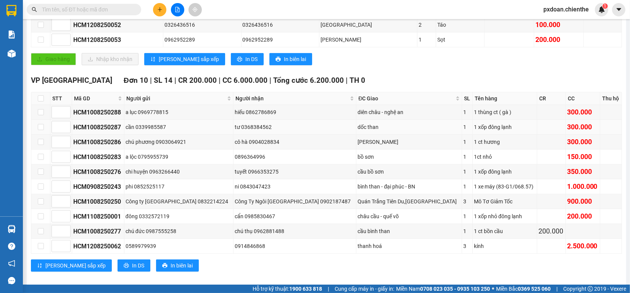
click at [269, 131] on div "tư 0368384562" at bounding box center [295, 127] width 120 height 8
click at [277, 131] on div "tư 0368384562" at bounding box center [295, 127] width 120 height 8
click at [270, 131] on div "tư 0368384562" at bounding box center [295, 127] width 120 height 8
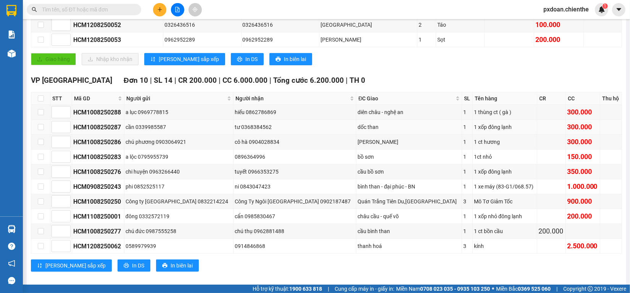
click at [270, 131] on div "tư 0368384562" at bounding box center [295, 127] width 120 height 8
click at [241, 131] on div "tư 0368384562" at bounding box center [295, 127] width 120 height 8
drag, startPoint x: 241, startPoint y: 135, endPoint x: 262, endPoint y: 135, distance: 20.6
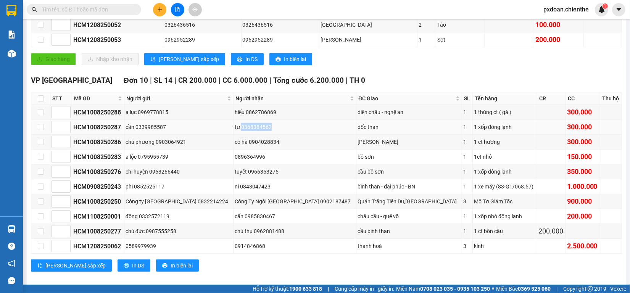
click at [262, 131] on div "tư 0368384562" at bounding box center [295, 127] width 120 height 8
click at [235, 135] on td "tư 0368384562" at bounding box center [294, 127] width 123 height 15
click at [246, 131] on div "tư 0368384562" at bounding box center [295, 127] width 120 height 8
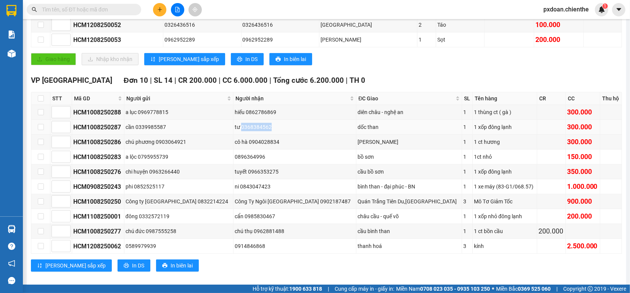
click at [246, 131] on div "tư 0368384562" at bounding box center [295, 127] width 120 height 8
click at [237, 131] on div "tư 0368384562" at bounding box center [295, 127] width 120 height 8
click at [242, 131] on div "tư 0368384562" at bounding box center [295, 127] width 120 height 8
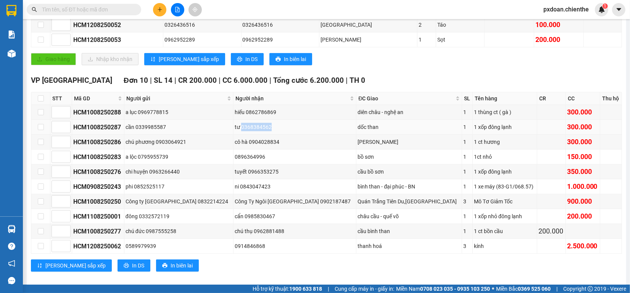
click at [244, 131] on div "tư 0368384562" at bounding box center [295, 127] width 120 height 8
click at [111, 132] on div "HCM1008250287" at bounding box center [98, 127] width 50 height 10
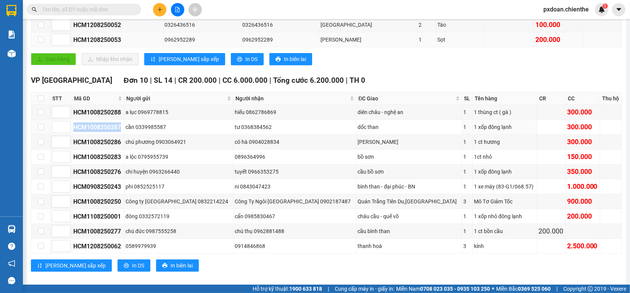
copy div "HCM1008250287"
click at [89, 4] on span at bounding box center [84, 9] width 114 height 11
click at [89, 5] on span at bounding box center [84, 9] width 114 height 11
click at [90, 7] on input "text" at bounding box center [87, 9] width 90 height 8
paste input "HCM1008250287"
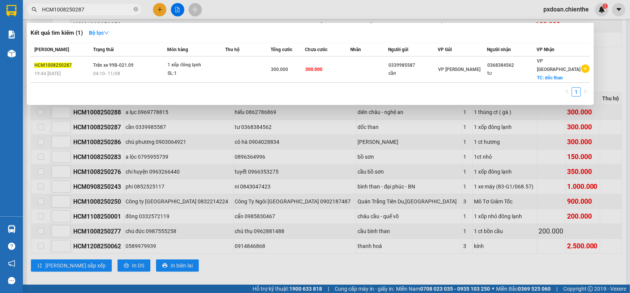
type input "HCM1008250287"
click at [191, 69] on div "SL: 1" at bounding box center [195, 73] width 57 height 8
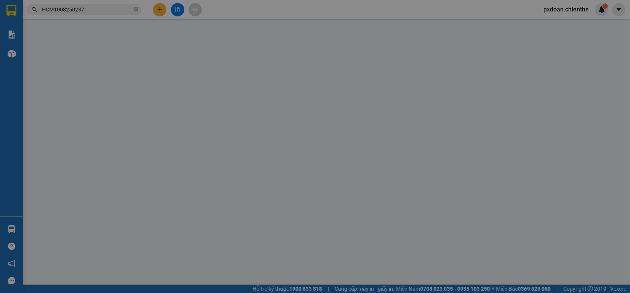
type input "0339985587"
type input "cần"
type input "0368384562"
type input "tư"
type input "300.000"
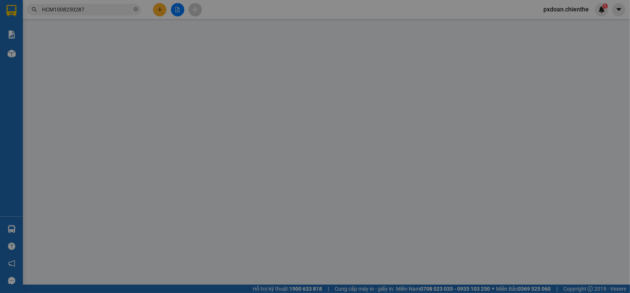
type input "300.000"
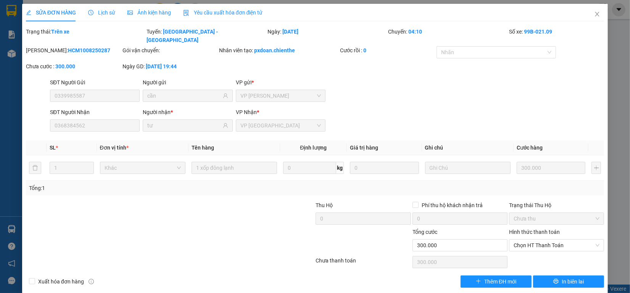
click at [148, 13] on span "Ảnh kiện hàng" at bounding box center [148, 13] width 43 height 6
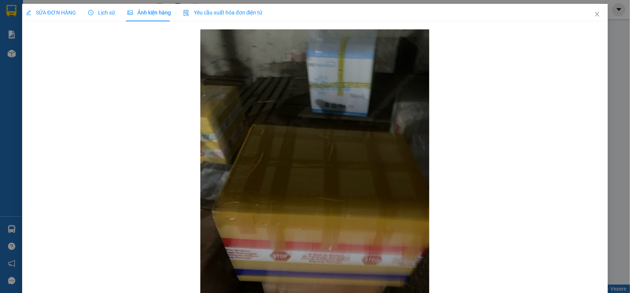
click at [48, 19] on div "SỬA ĐƠN HÀNG" at bounding box center [51, 13] width 50 height 18
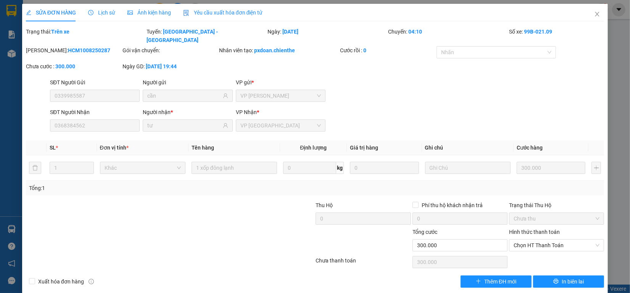
click at [103, 16] on span "Lịch sử" at bounding box center [101, 13] width 27 height 6
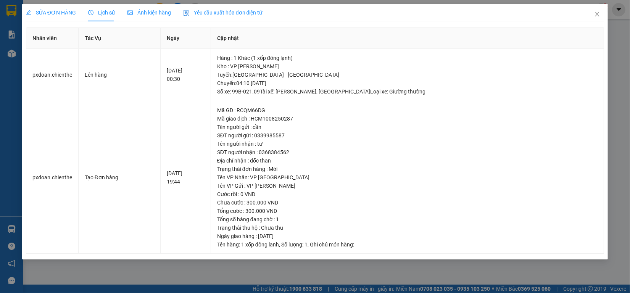
click at [48, 13] on span "SỬA ĐƠN HÀNG" at bounding box center [51, 13] width 50 height 6
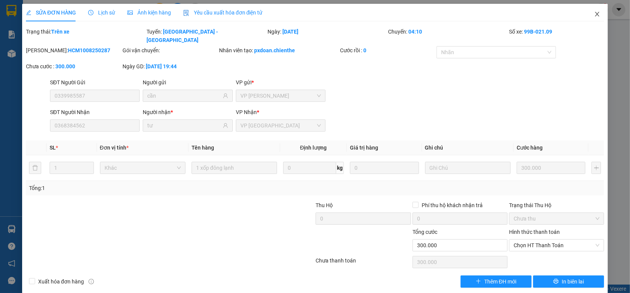
drag, startPoint x: 586, startPoint y: 15, endPoint x: 539, endPoint y: 16, distance: 47.3
click at [594, 14] on icon "close" at bounding box center [597, 14] width 6 height 6
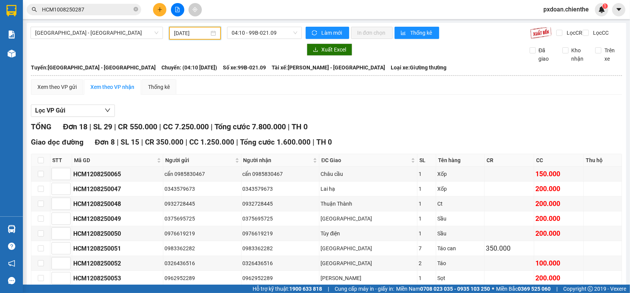
click at [195, 35] on input "[DATE]" at bounding box center [191, 33] width 35 height 8
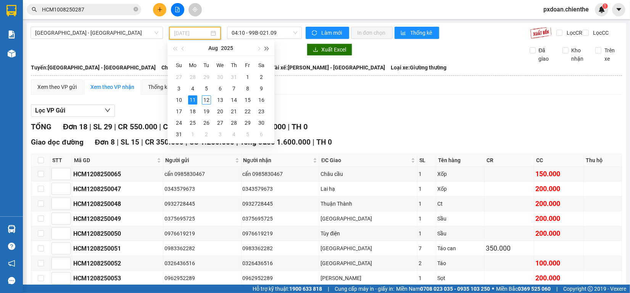
type input "[DATE]"
click at [275, 36] on span "04:10 - 99B-021.09" at bounding box center [264, 32] width 66 height 11
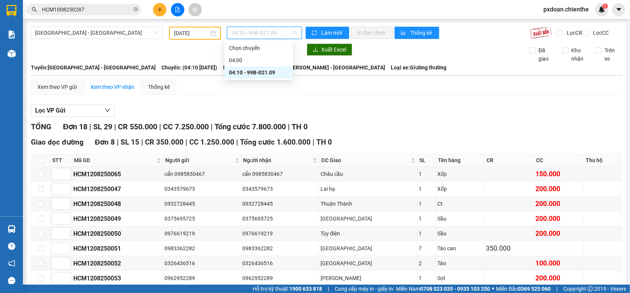
click at [268, 71] on div "04:10 - 99B-021.09" at bounding box center [258, 72] width 59 height 8
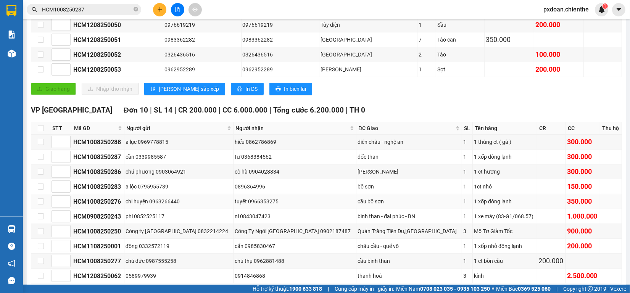
scroll to position [238, 0]
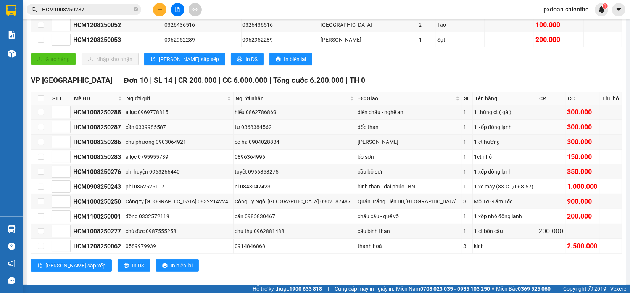
click at [363, 131] on div "dốc than" at bounding box center [408, 127] width 103 height 8
